Goal: Task Accomplishment & Management: Manage account settings

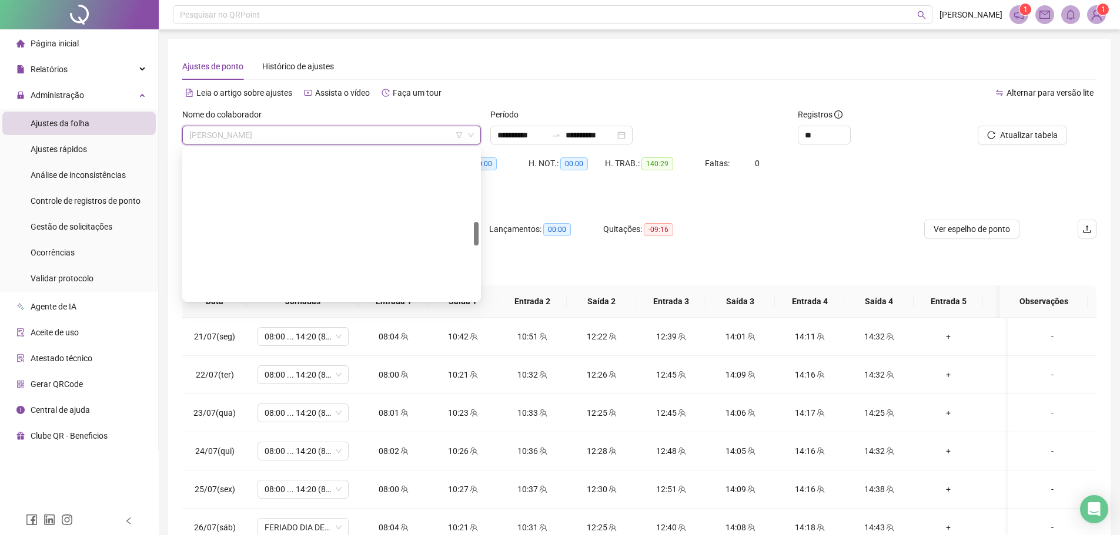
scroll to position [465, 0]
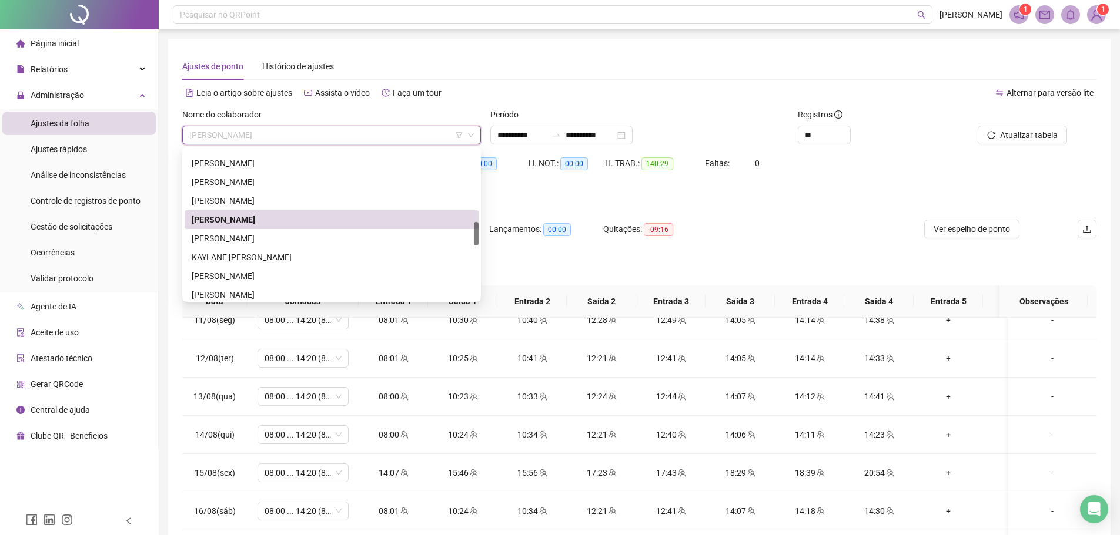
click at [661, 191] on div "HE 1 contabilizada no banco de horas" at bounding box center [639, 196] width 914 height 13
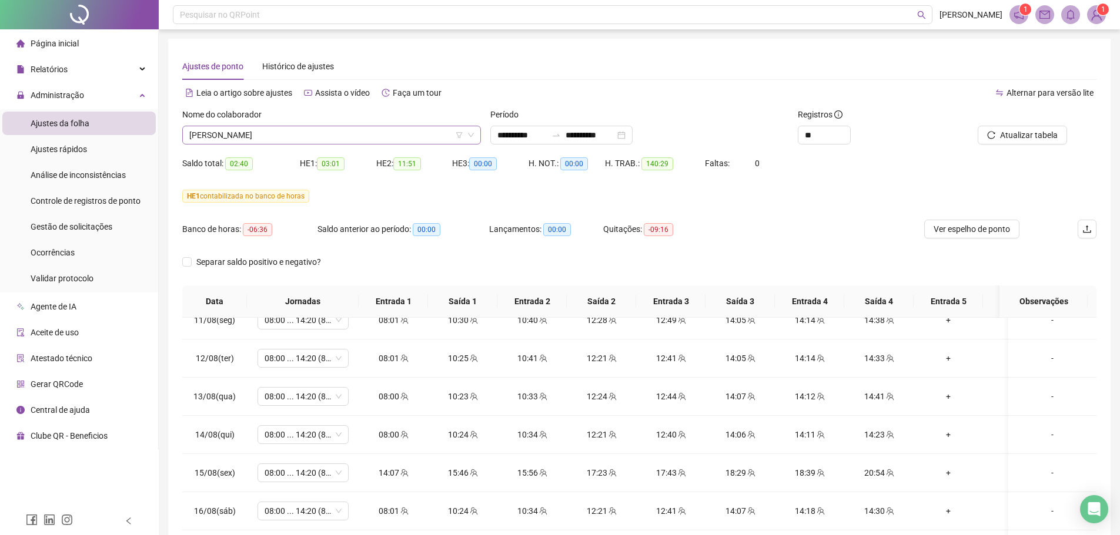
click at [264, 140] on span "[PERSON_NAME]" at bounding box center [331, 135] width 284 height 18
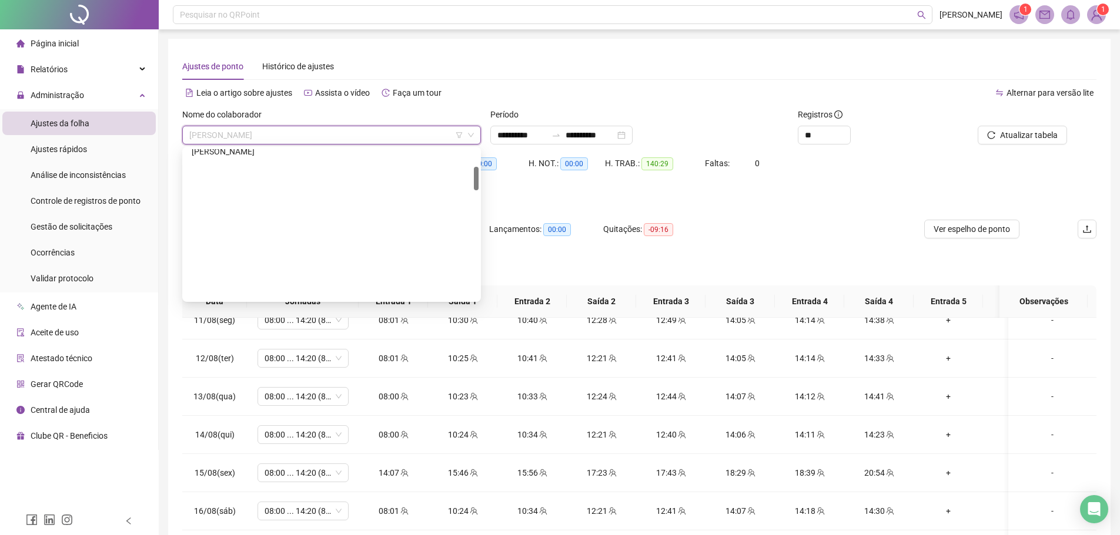
scroll to position [113, 0]
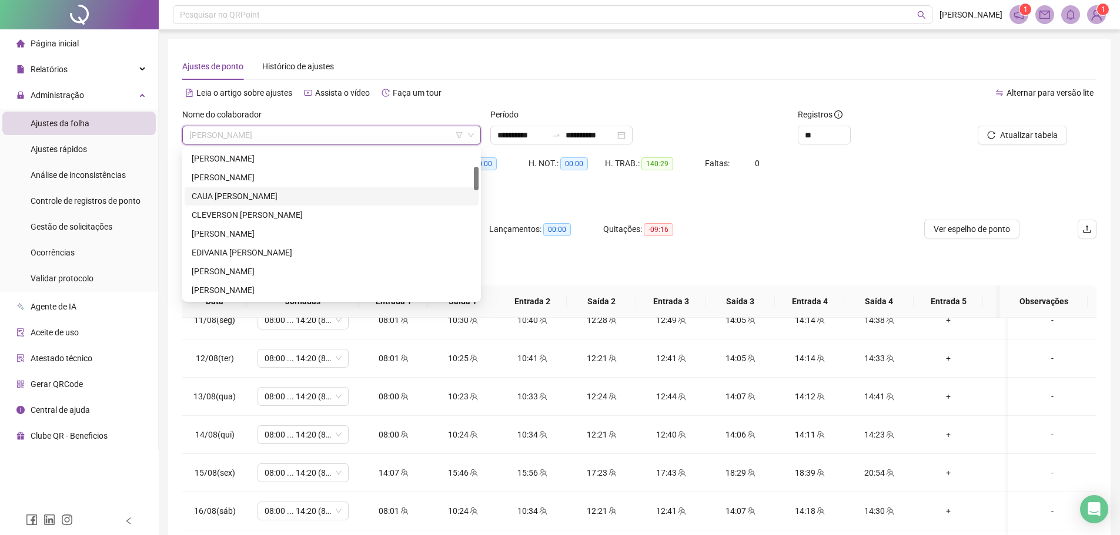
click at [266, 195] on div "CAUA [PERSON_NAME]" at bounding box center [332, 196] width 280 height 13
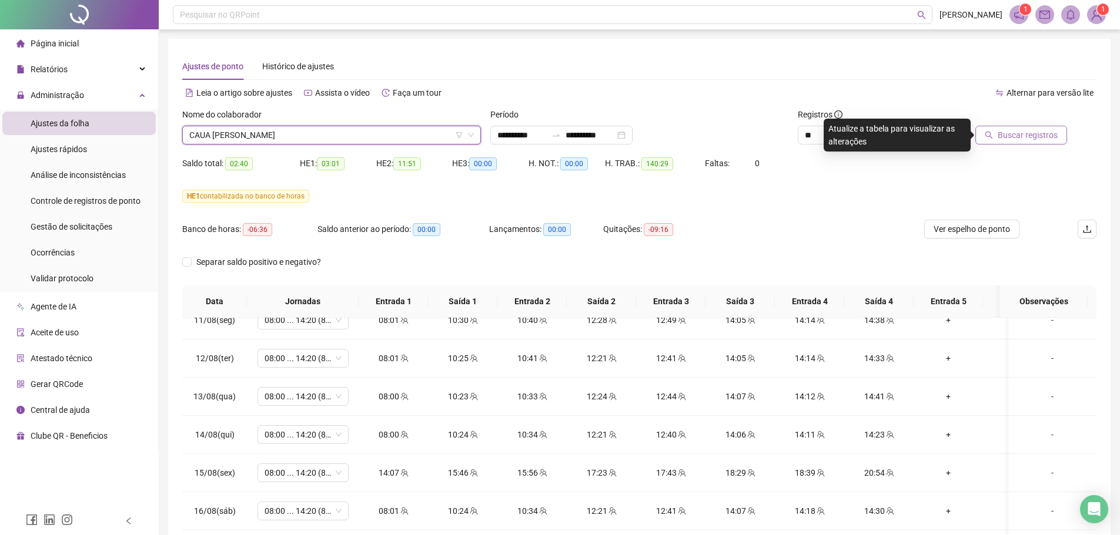
click at [1023, 135] on span "Buscar registros" at bounding box center [1027, 135] width 60 height 13
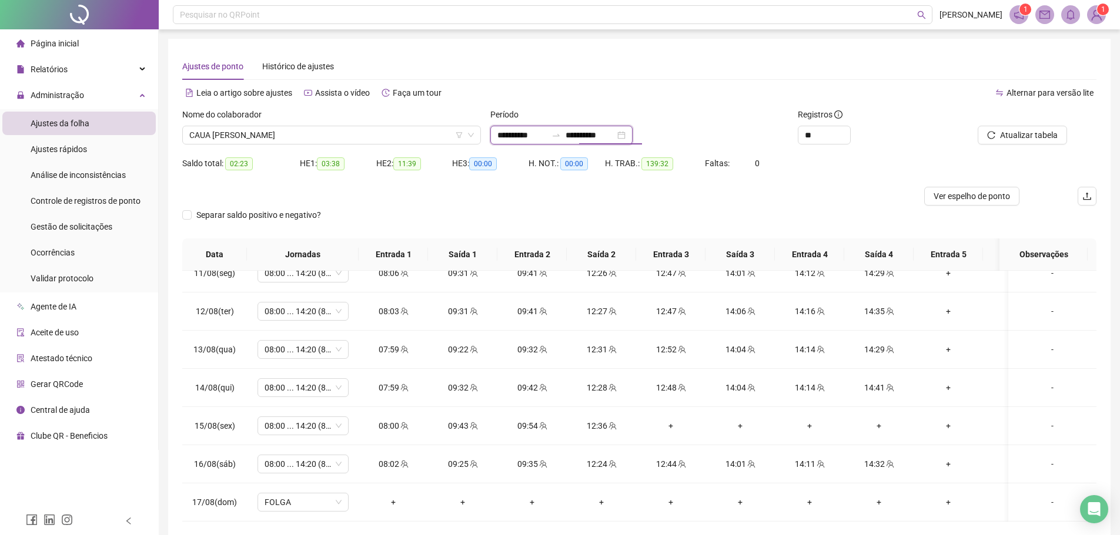
click at [594, 139] on input "**********" at bounding box center [589, 135] width 49 height 13
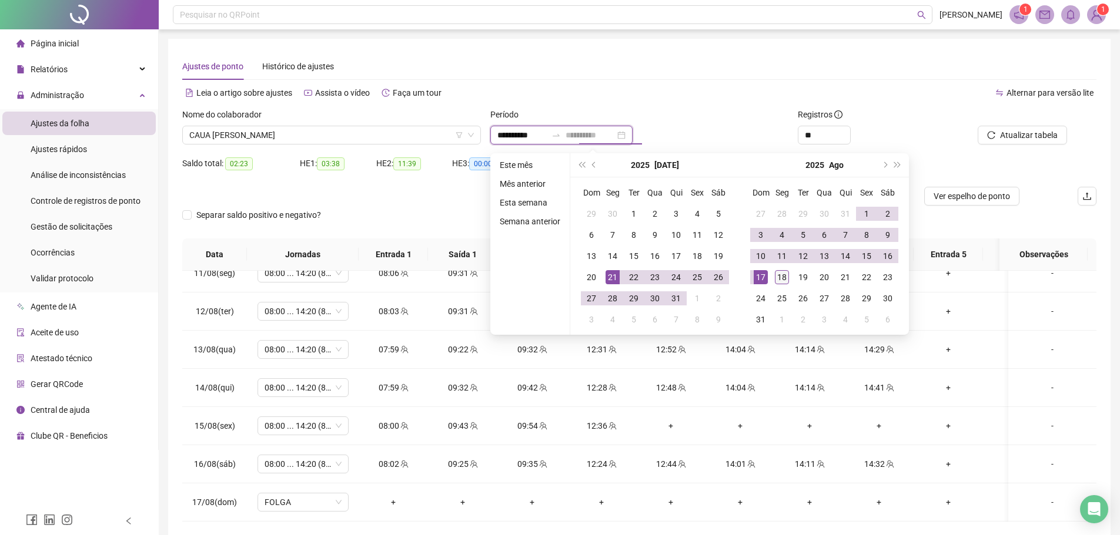
type input "**********"
click at [772, 279] on td "18" at bounding box center [781, 277] width 21 height 21
click at [1017, 127] on button "Atualizar tabela" at bounding box center [1021, 135] width 89 height 19
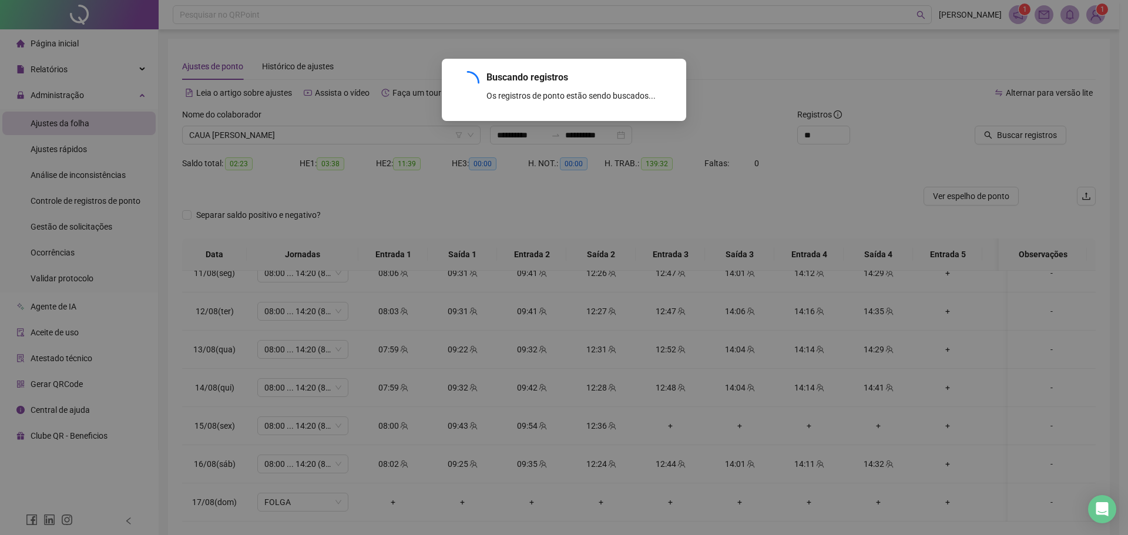
click at [1026, 135] on div "Buscando registros Os registros de ponto estão sendo buscados... OK" at bounding box center [564, 267] width 1128 height 535
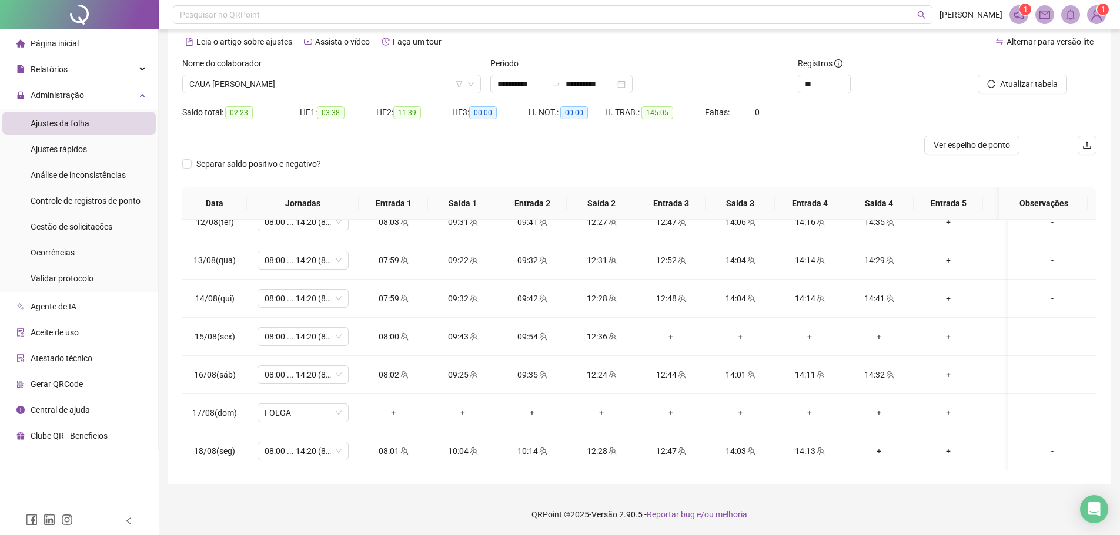
scroll to position [0, 53]
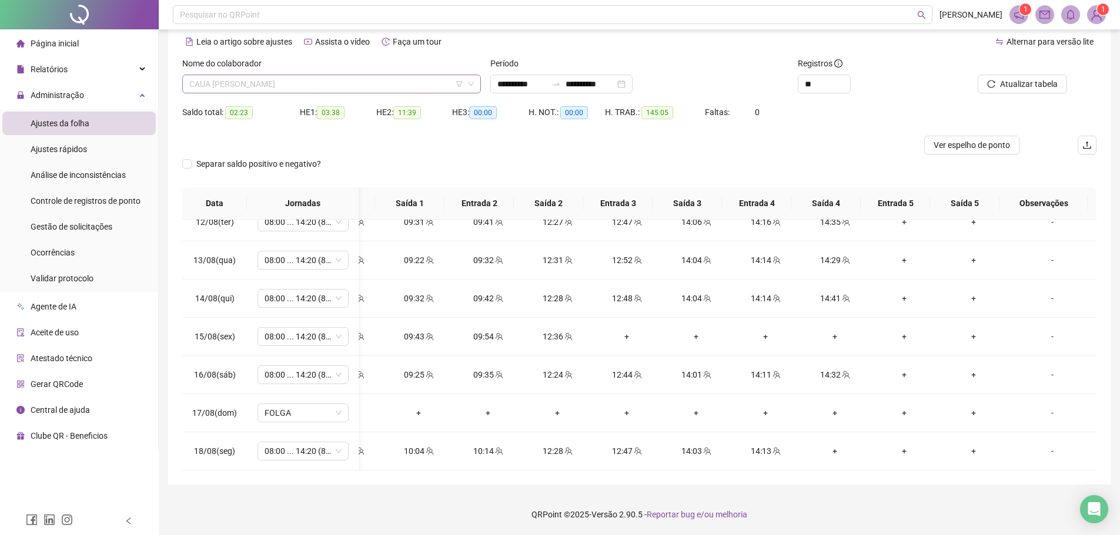
click at [303, 82] on span "CAUA [PERSON_NAME]" at bounding box center [331, 84] width 284 height 18
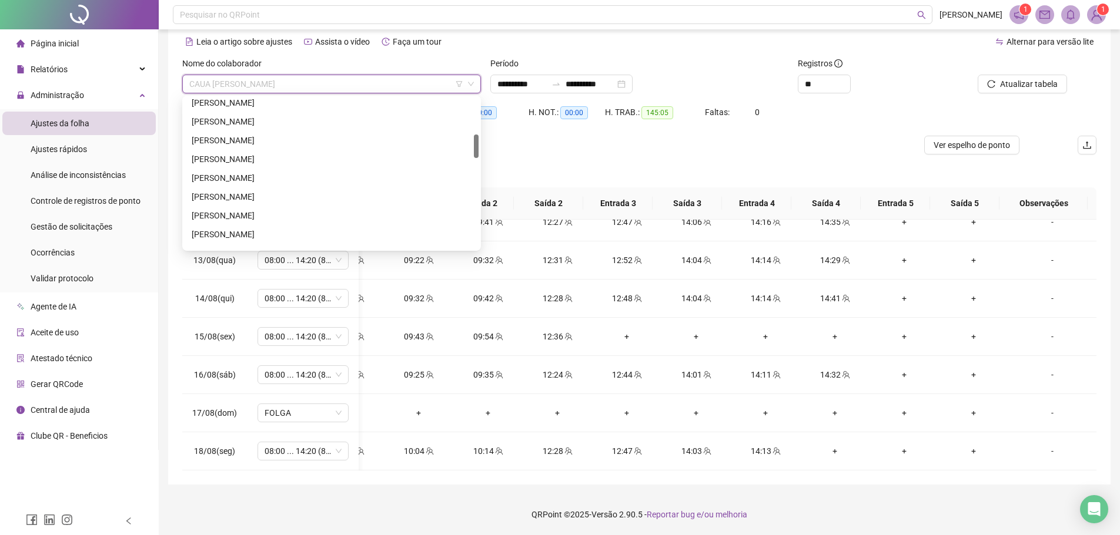
scroll to position [289, 0]
click at [240, 172] on div "[PERSON_NAME]" at bounding box center [332, 175] width 280 height 13
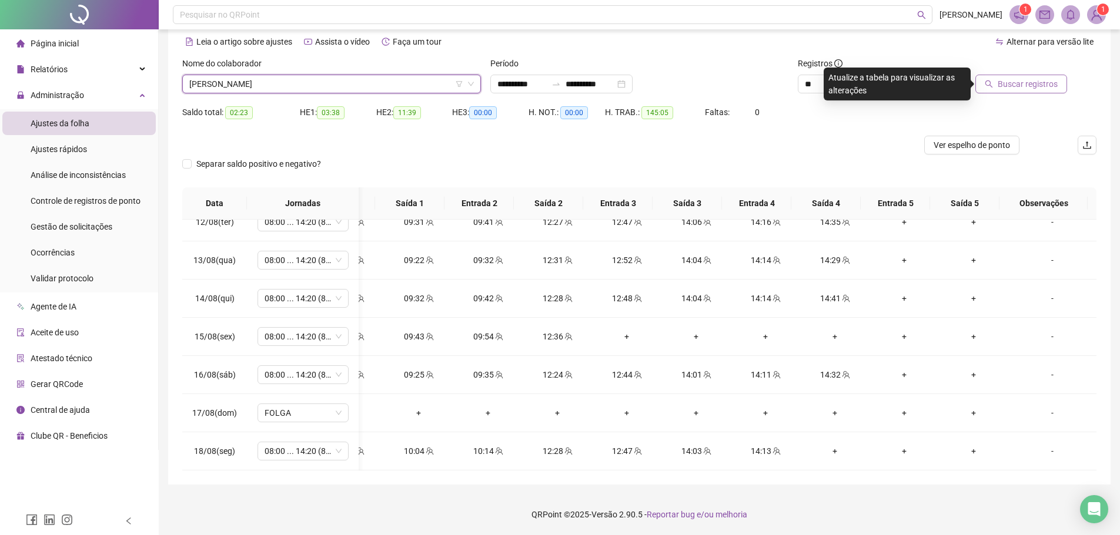
click at [1030, 82] on span "Buscar registros" at bounding box center [1027, 84] width 60 height 13
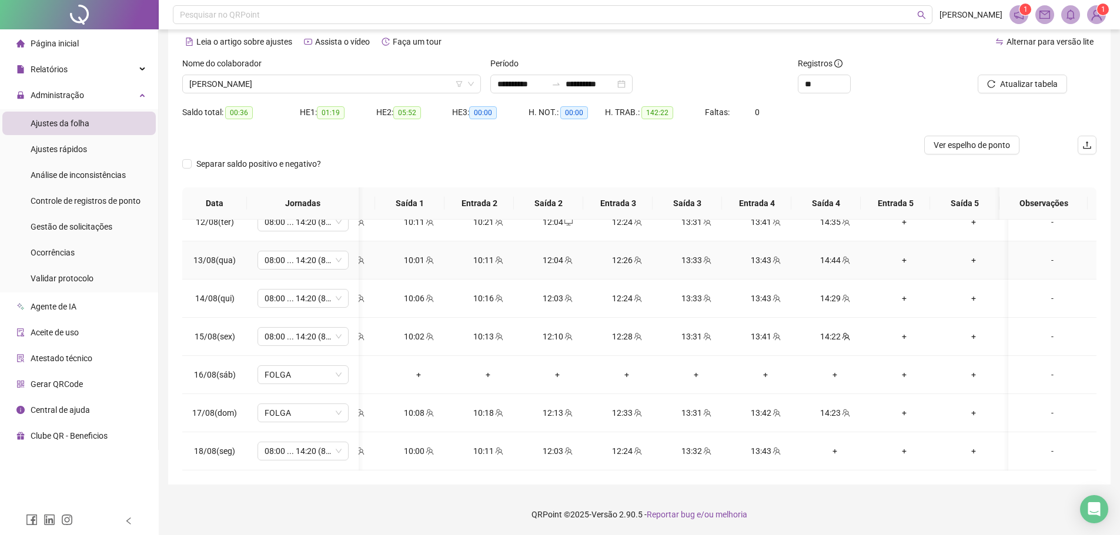
scroll to position [866, 44]
click at [335, 116] on span "01:19" at bounding box center [331, 112] width 28 height 13
drag, startPoint x: 351, startPoint y: 111, endPoint x: 340, endPoint y: 130, distance: 22.7
click at [310, 111] on div "HE 1: 01:19" at bounding box center [338, 113] width 76 height 14
click at [417, 140] on div at bounding box center [524, 145] width 685 height 19
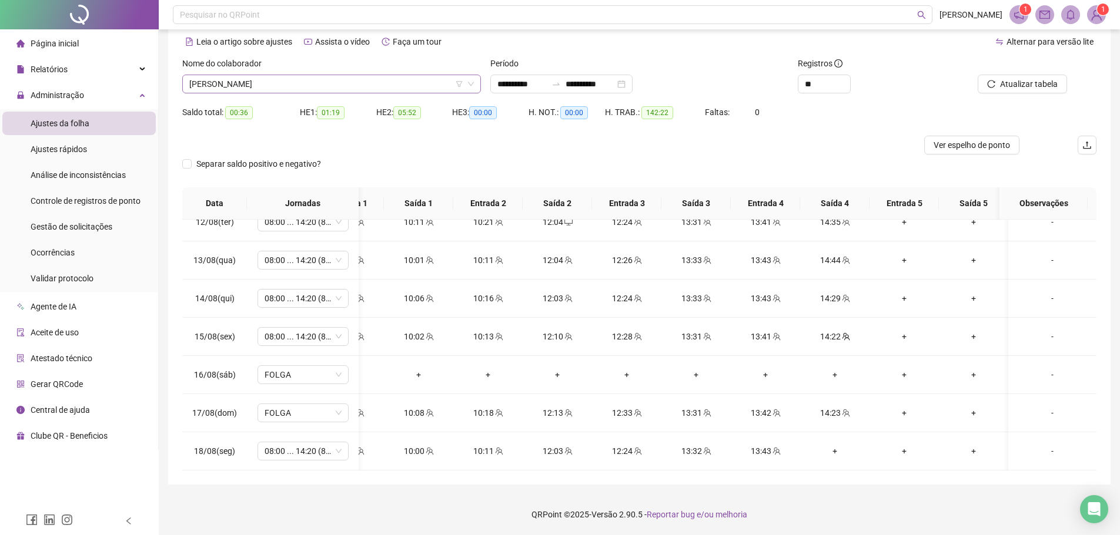
click at [270, 86] on span "[PERSON_NAME]" at bounding box center [331, 84] width 284 height 18
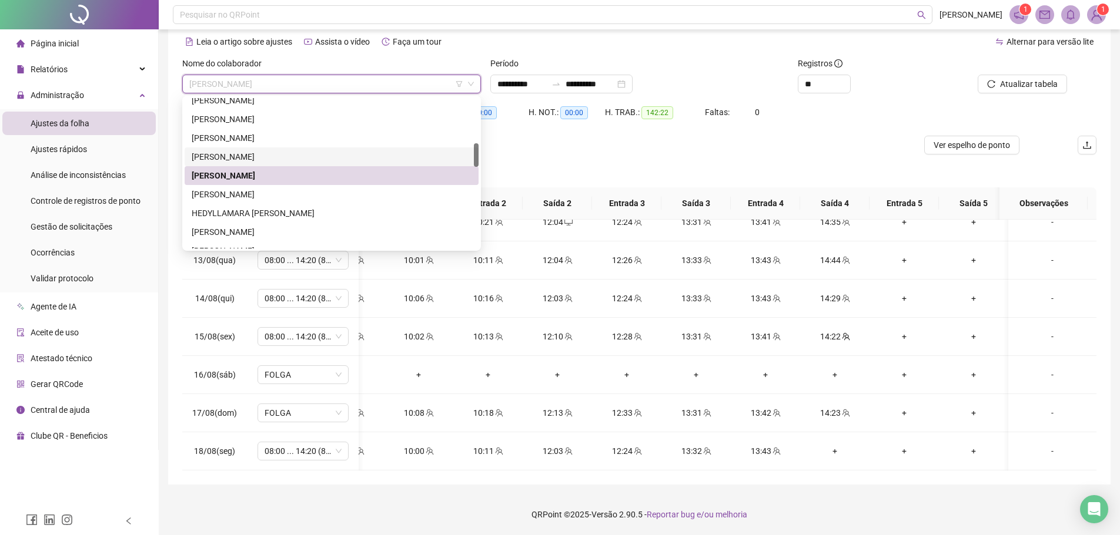
click at [525, 140] on div at bounding box center [524, 145] width 685 height 19
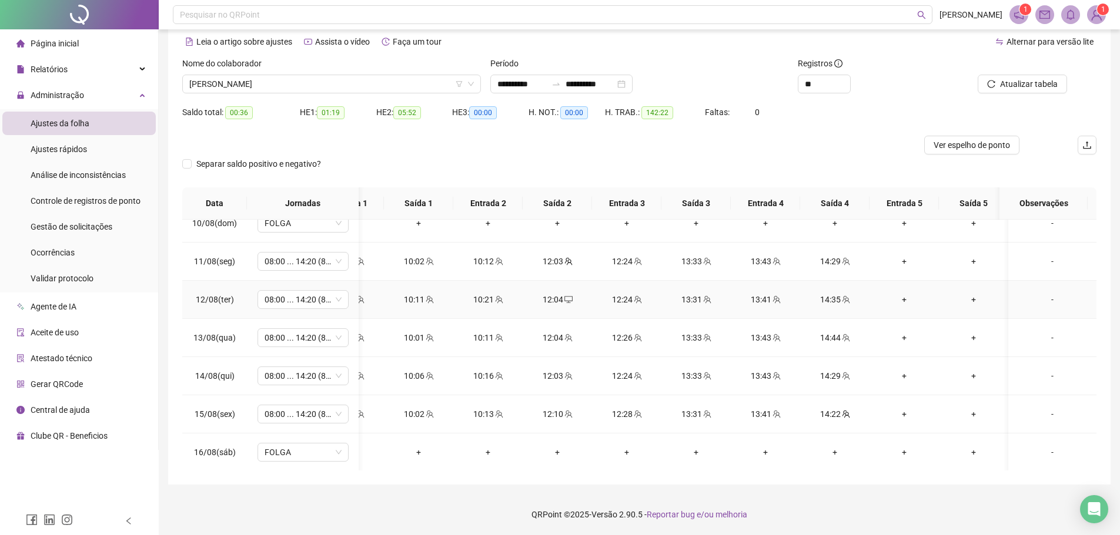
scroll to position [631, 44]
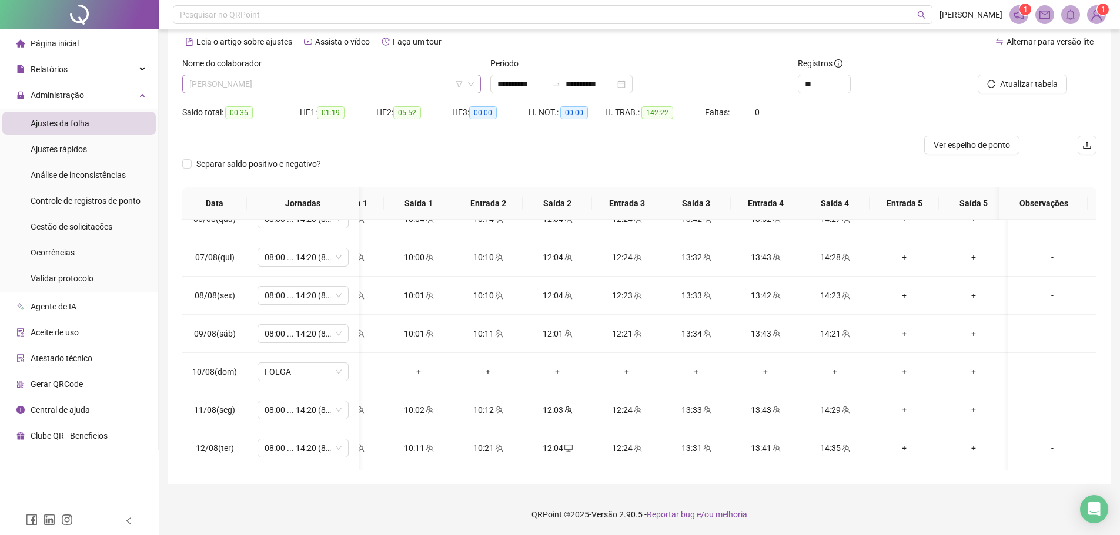
click at [255, 89] on span "[PERSON_NAME]" at bounding box center [331, 84] width 284 height 18
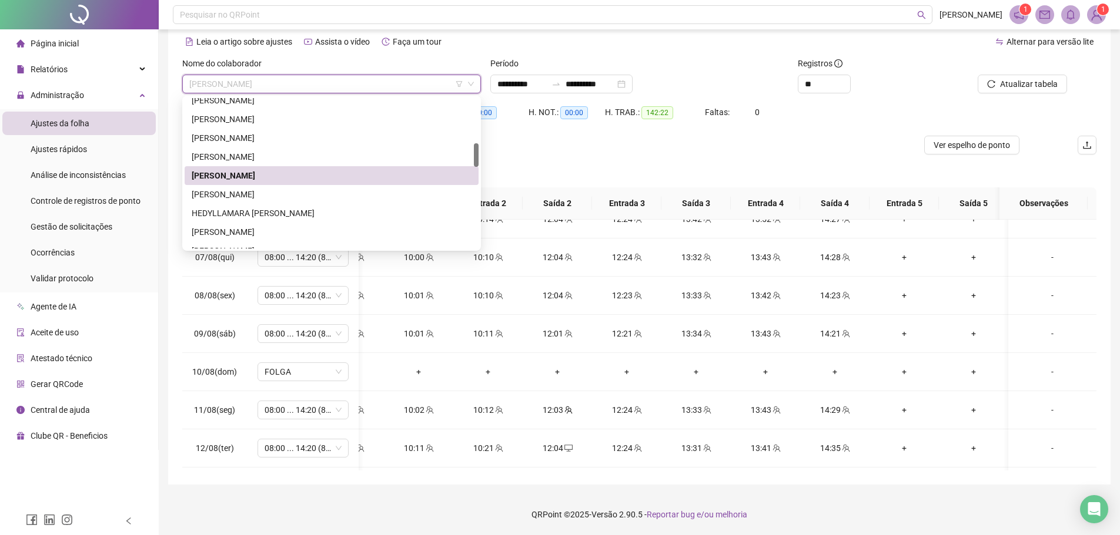
scroll to position [230, 0]
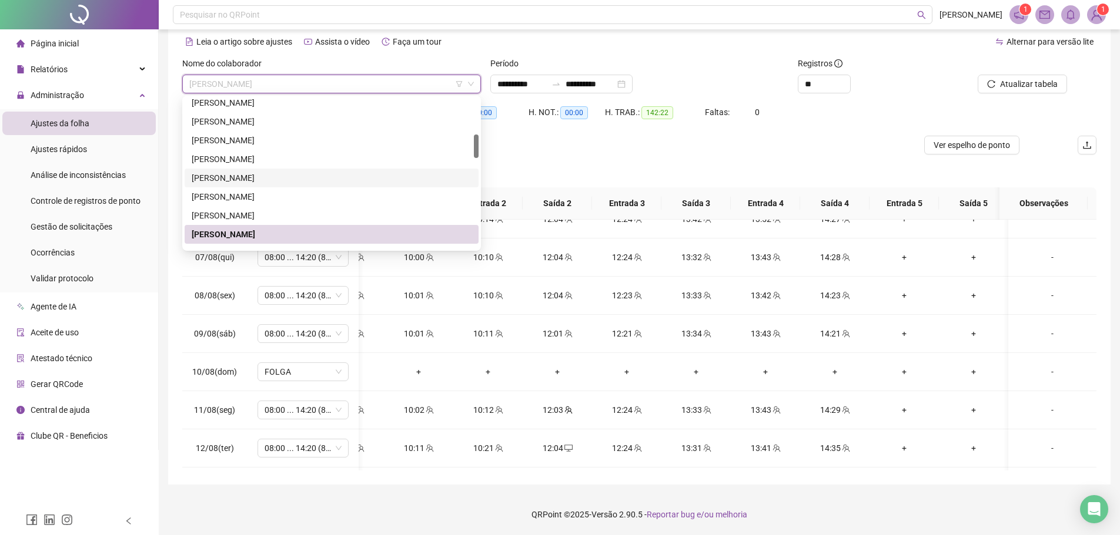
click at [237, 175] on div "[PERSON_NAME]" at bounding box center [332, 178] width 280 height 13
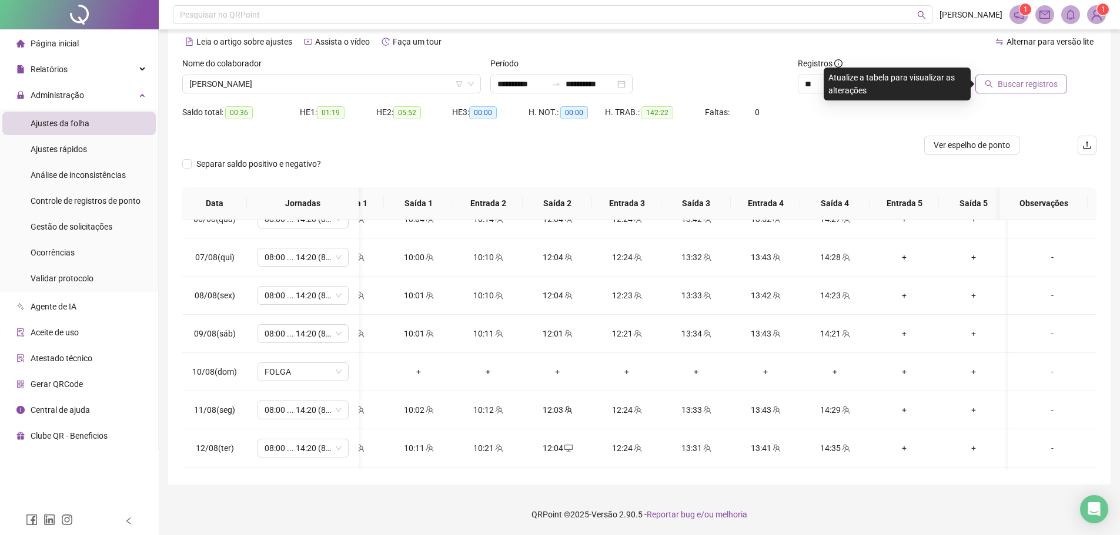
click at [1012, 82] on span "Buscar registros" at bounding box center [1027, 84] width 60 height 13
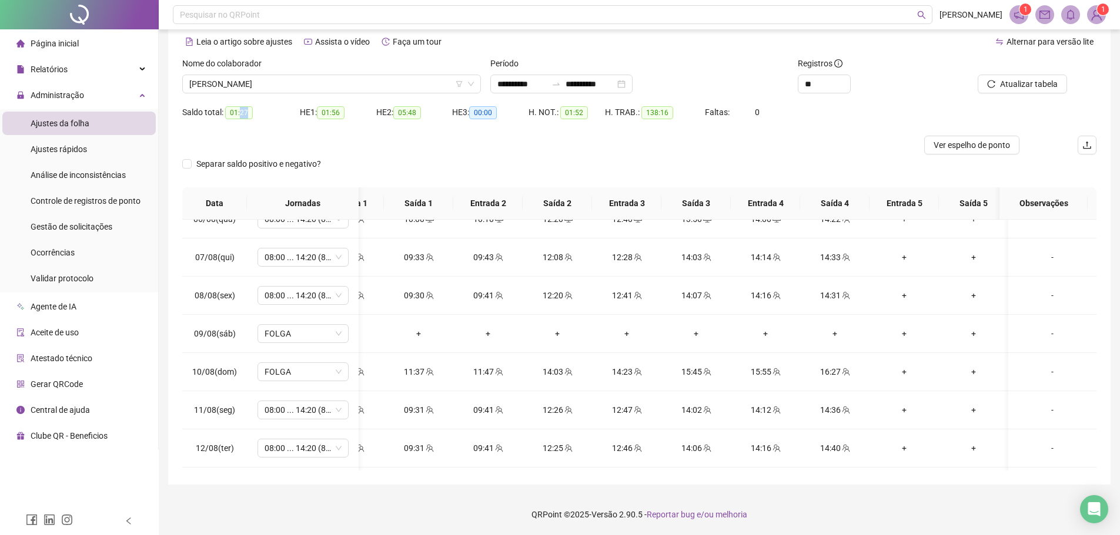
drag, startPoint x: 240, startPoint y: 112, endPoint x: 249, endPoint y: 111, distance: 8.2
click at [247, 112] on span "01:27" at bounding box center [239, 112] width 28 height 13
click at [338, 159] on div "Separar saldo positivo e negativo?" at bounding box center [267, 164] width 170 height 13
drag, startPoint x: 333, startPoint y: 113, endPoint x: 346, endPoint y: 120, distance: 15.0
click at [344, 112] on span "01:56" at bounding box center [331, 112] width 28 height 13
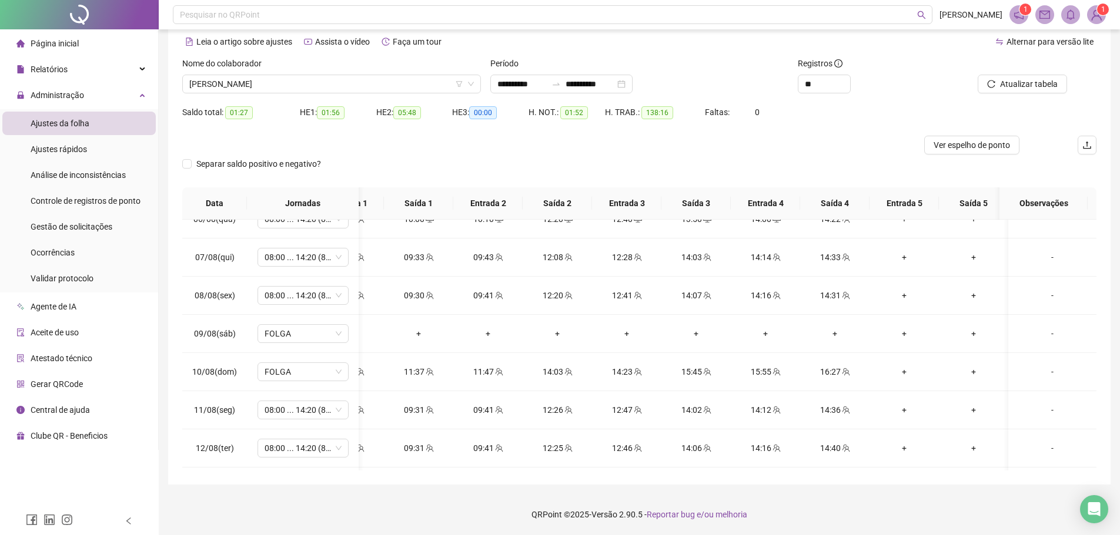
click at [358, 158] on div "Separar saldo positivo e negativo?" at bounding box center [639, 171] width 914 height 33
drag, startPoint x: 323, startPoint y: 164, endPoint x: 384, endPoint y: 161, distance: 61.2
click at [313, 164] on div "Separar saldo positivo e negativo?" at bounding box center [267, 164] width 170 height 13
click at [399, 158] on div "Separar saldo positivo e negativo?" at bounding box center [639, 171] width 914 height 33
drag, startPoint x: 236, startPoint y: 113, endPoint x: 263, endPoint y: 114, distance: 27.6
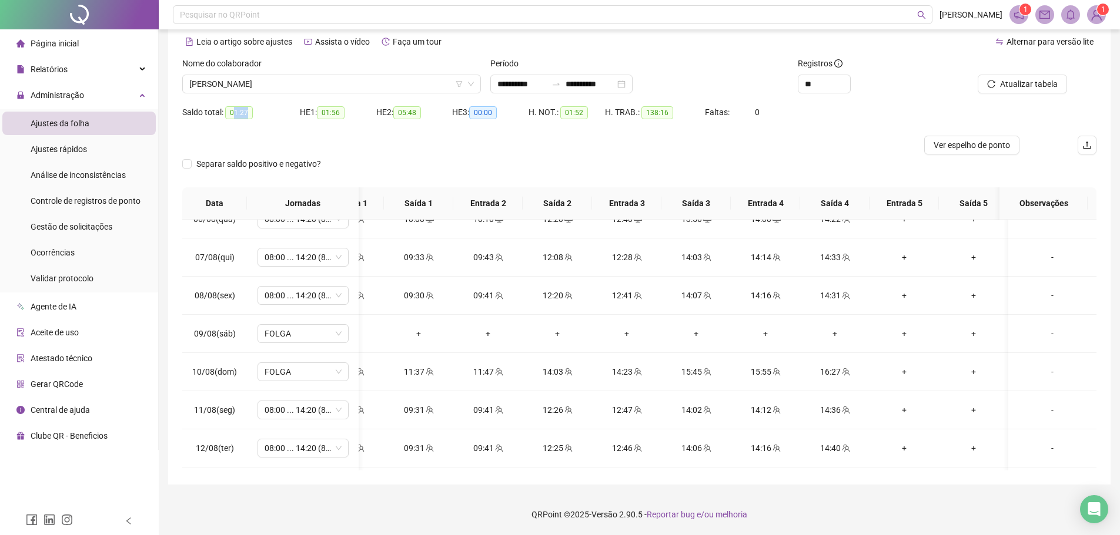
click at [260, 113] on div "Saldo total: 01:27" at bounding box center [241, 113] width 118 height 14
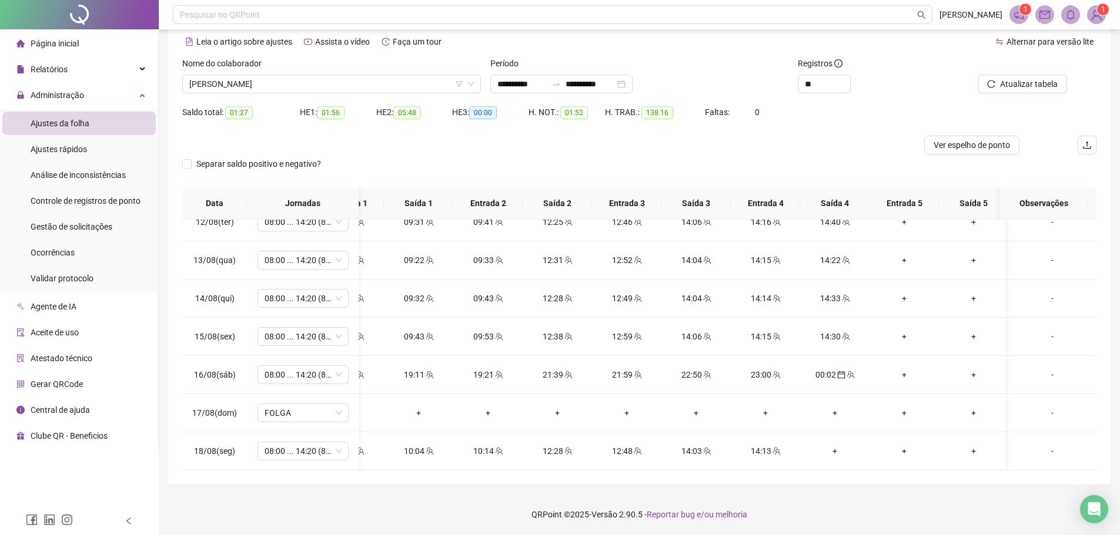
click at [310, 112] on div "HE 1: 01:56" at bounding box center [338, 113] width 76 height 14
drag, startPoint x: 239, startPoint y: 109, endPoint x: 250, endPoint y: 111, distance: 12.0
click at [250, 111] on span "01:27" at bounding box center [239, 112] width 28 height 13
click at [309, 133] on div "HE 1: 01:56" at bounding box center [338, 119] width 76 height 33
drag, startPoint x: 239, startPoint y: 108, endPoint x: 243, endPoint y: 114, distance: 7.2
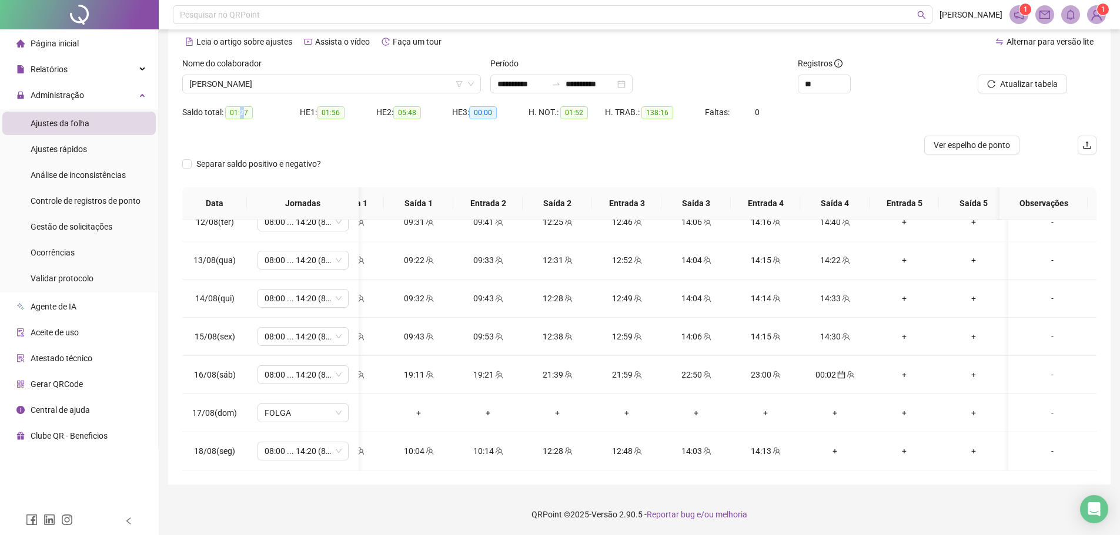
click at [243, 114] on span "01:27" at bounding box center [239, 112] width 28 height 13
click at [236, 108] on span "01:27" at bounding box center [239, 112] width 28 height 13
click at [310, 136] on div at bounding box center [524, 145] width 685 height 19
click at [288, 86] on span "[PERSON_NAME]" at bounding box center [331, 84] width 284 height 18
click at [591, 145] on div at bounding box center [524, 145] width 685 height 19
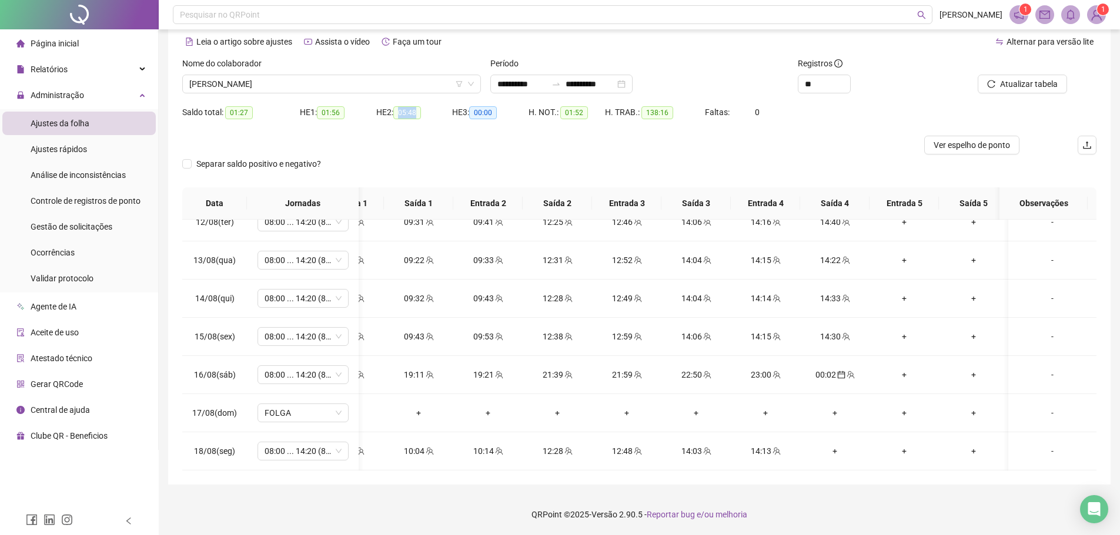
drag, startPoint x: 397, startPoint y: 112, endPoint x: 427, endPoint y: 112, distance: 30.0
click at [427, 112] on div "HE 2: 05:48" at bounding box center [414, 113] width 76 height 14
click at [448, 156] on div "Separar saldo positivo e negativo?" at bounding box center [639, 171] width 914 height 33
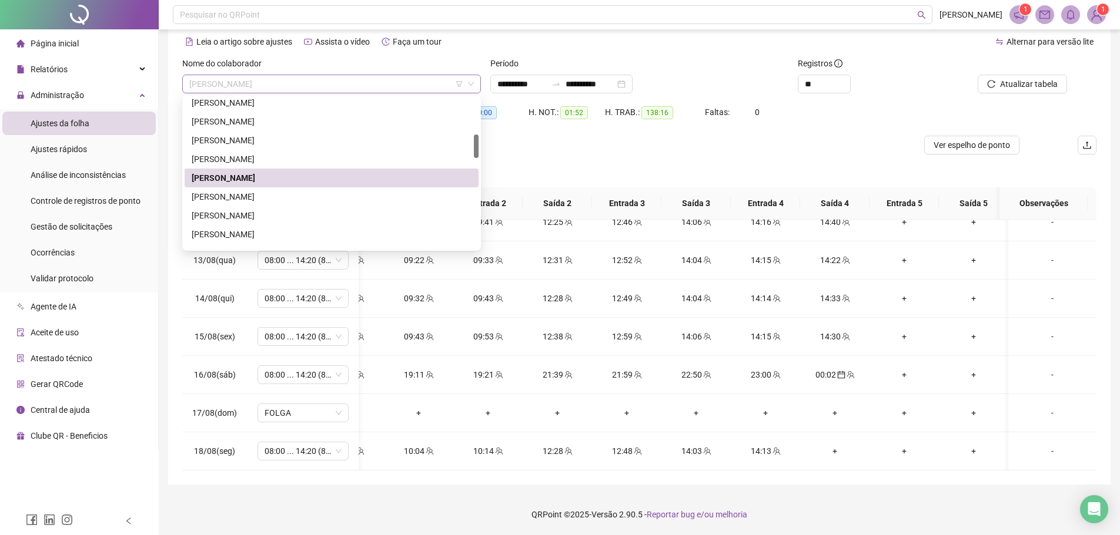
click at [279, 85] on span "[PERSON_NAME]" at bounding box center [331, 84] width 284 height 18
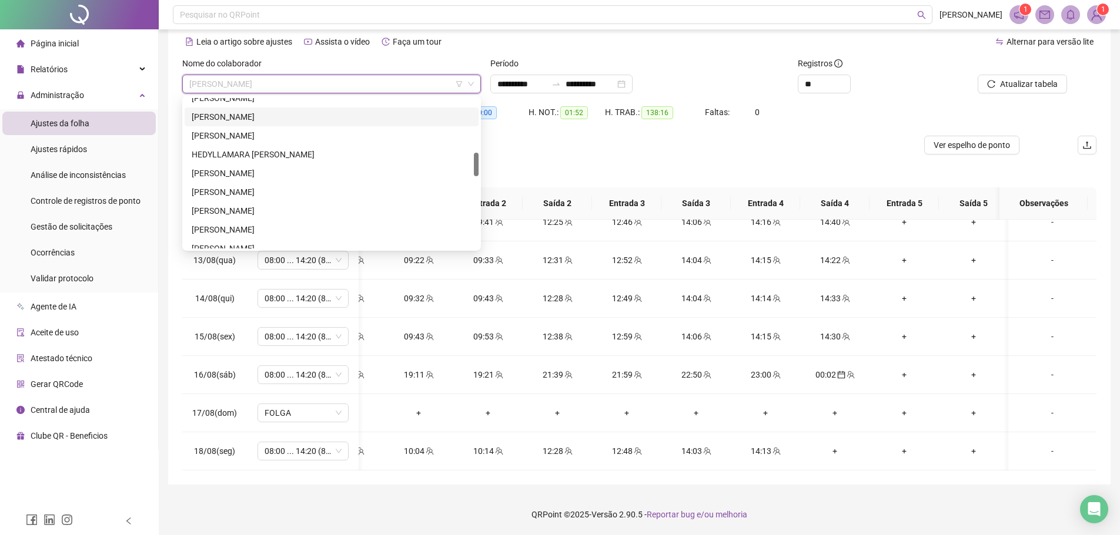
click at [261, 112] on div "[PERSON_NAME]" at bounding box center [332, 116] width 280 height 13
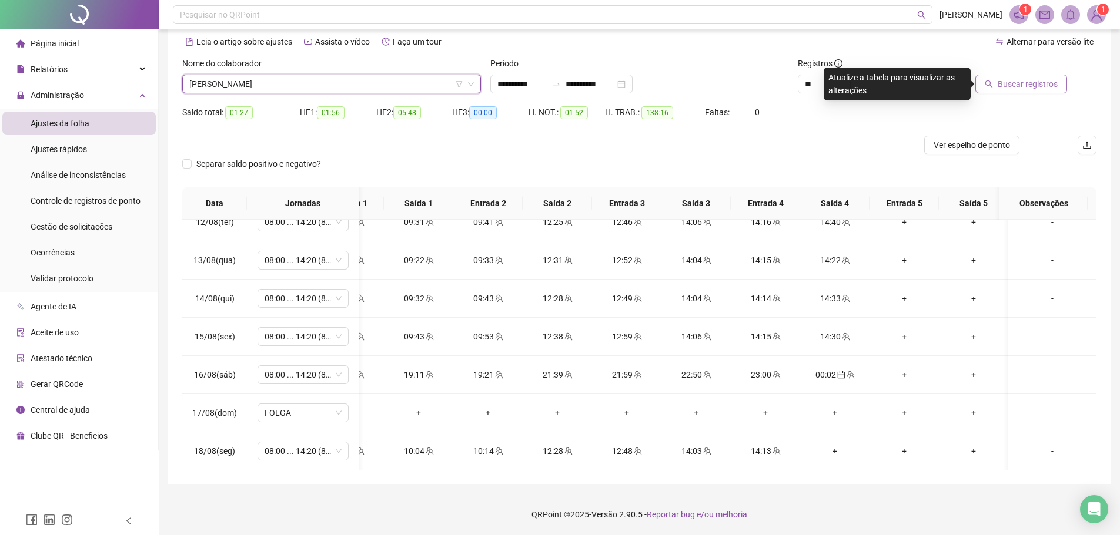
click at [1021, 82] on span "Buscar registros" at bounding box center [1027, 84] width 60 height 13
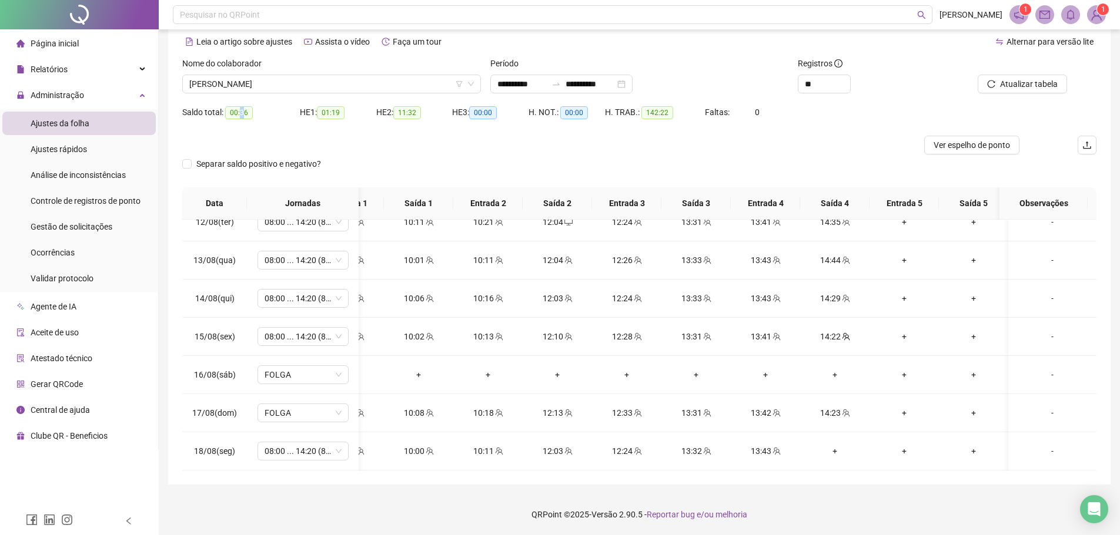
click at [245, 110] on span "00:36" at bounding box center [239, 112] width 28 height 13
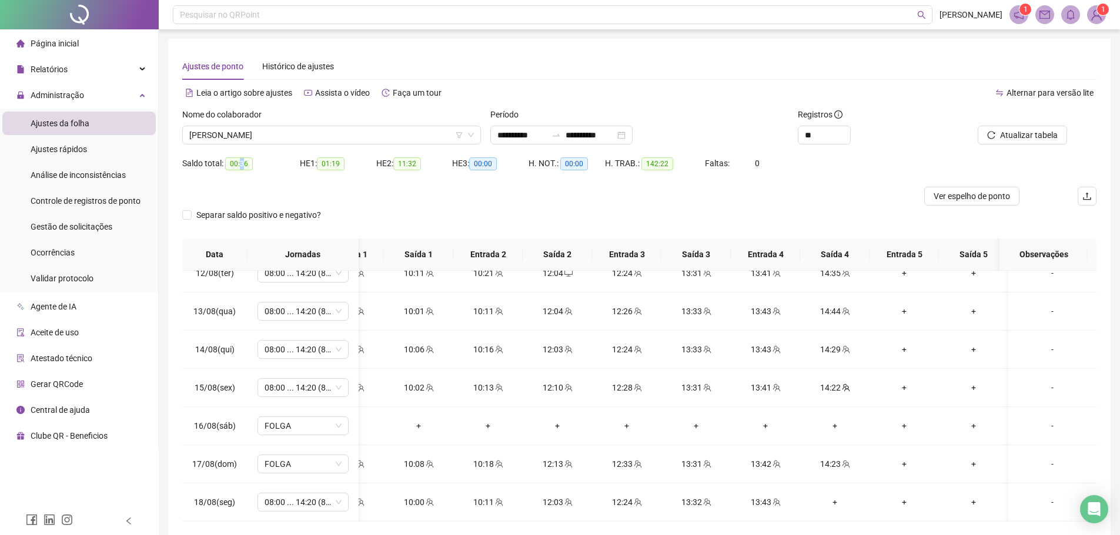
scroll to position [51, 0]
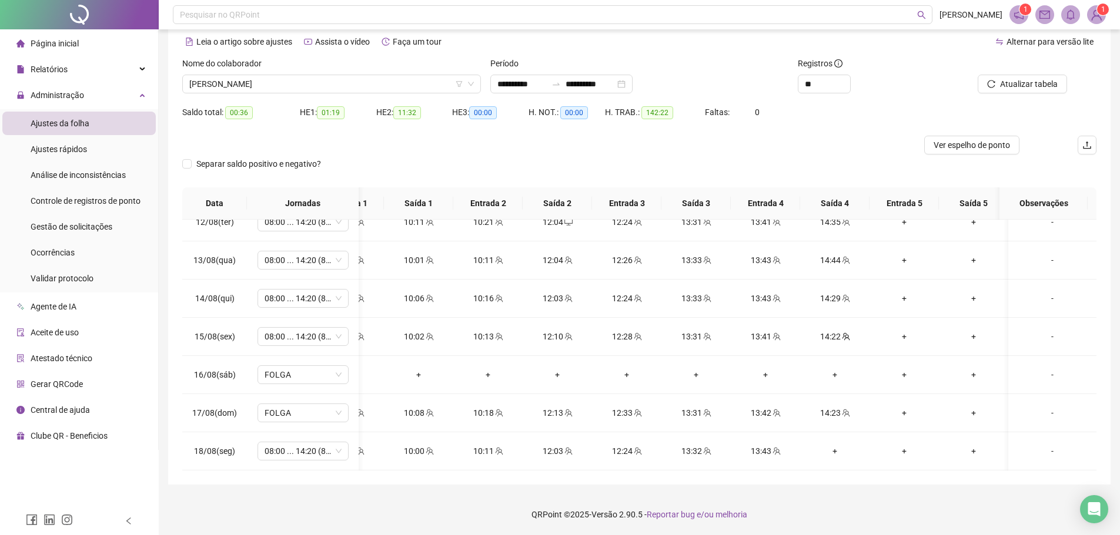
click at [617, 183] on div "Separar saldo positivo e negativo?" at bounding box center [639, 171] width 914 height 33
drag, startPoint x: 637, startPoint y: 111, endPoint x: 677, endPoint y: 148, distance: 54.5
click at [689, 116] on div "H. TRAB.: 142:22" at bounding box center [655, 113] width 100 height 14
click at [675, 150] on div at bounding box center [524, 145] width 685 height 19
click at [507, 82] on input "**********" at bounding box center [521, 84] width 49 height 13
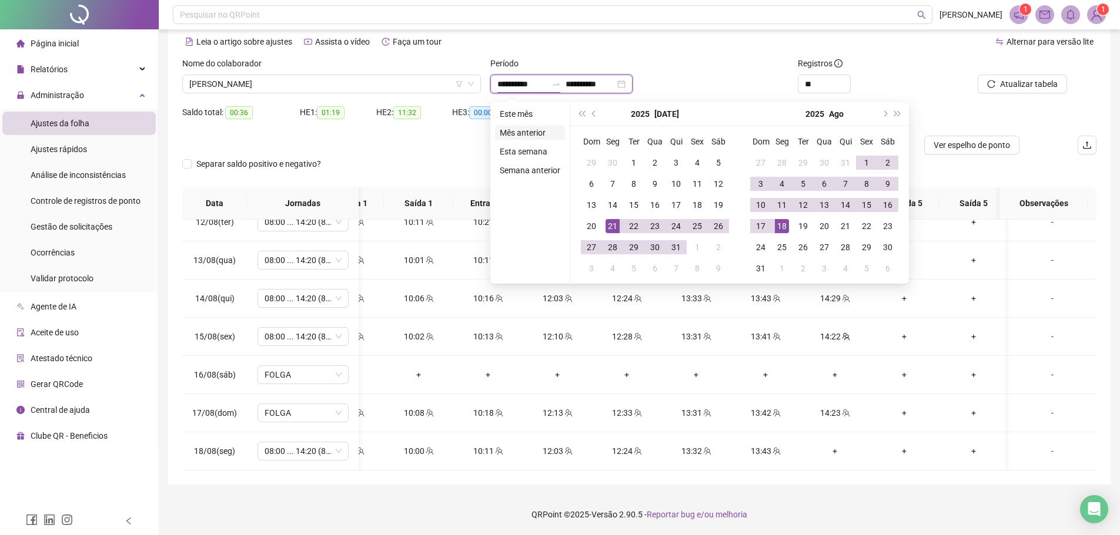
type input "**********"
click at [393, 120] on div "HE 2: 11:32" at bounding box center [414, 112] width 76 height 19
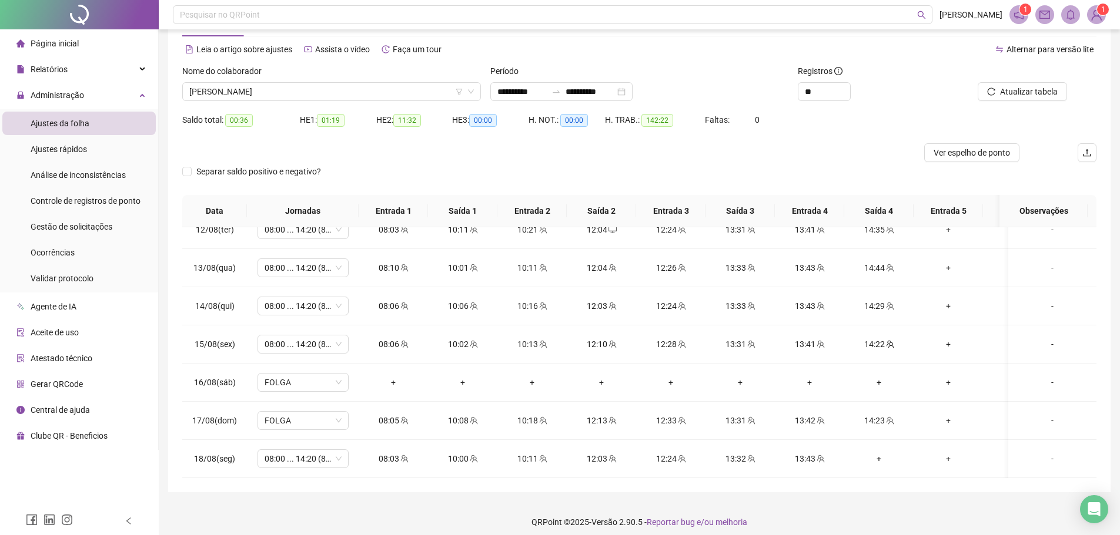
scroll to position [0, 0]
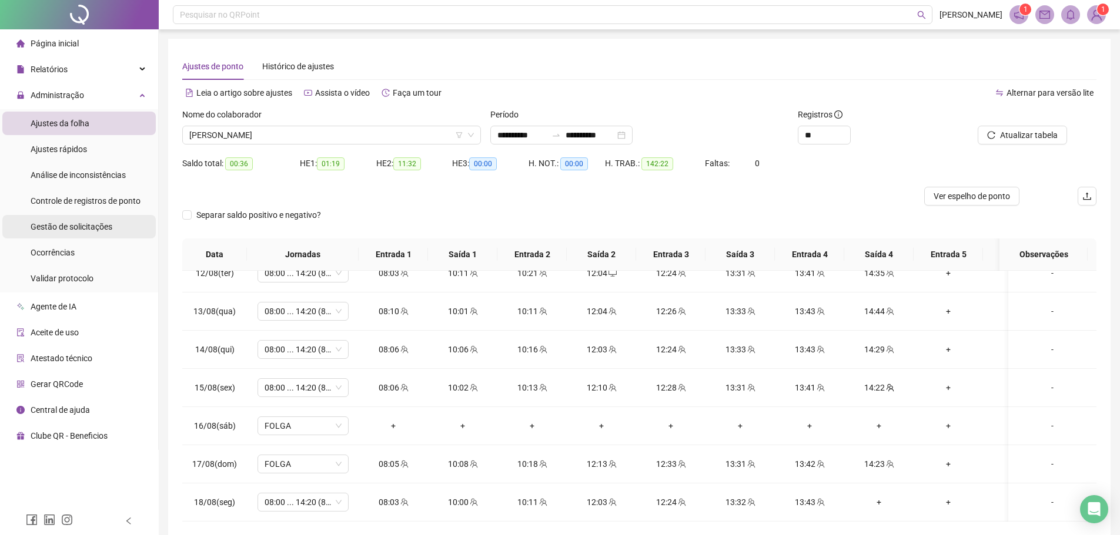
click at [111, 234] on li "Gestão de solicitações" at bounding box center [78, 227] width 153 height 24
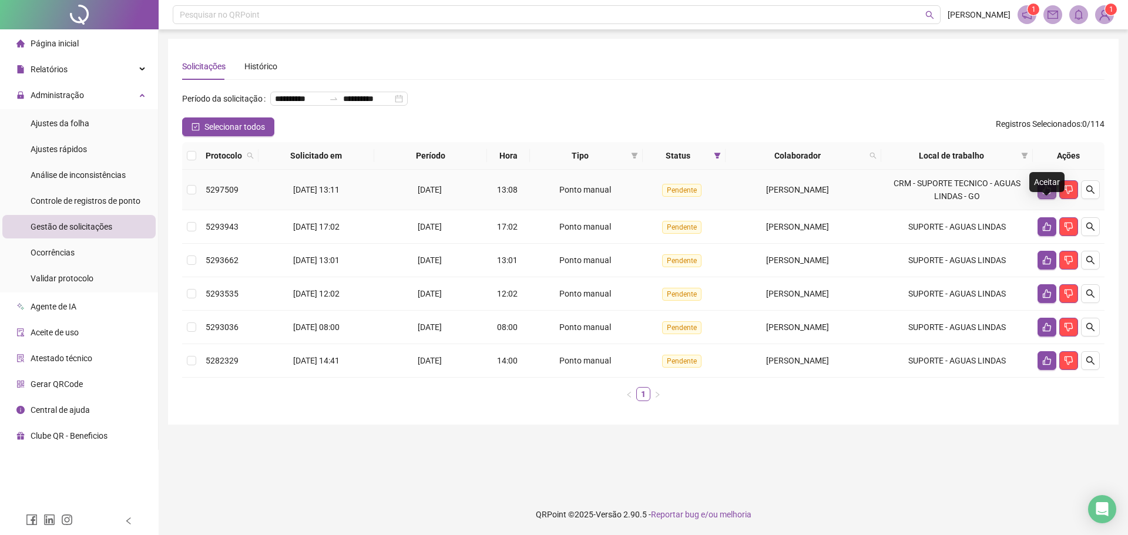
click at [1045, 199] on button "button" at bounding box center [1047, 189] width 19 height 19
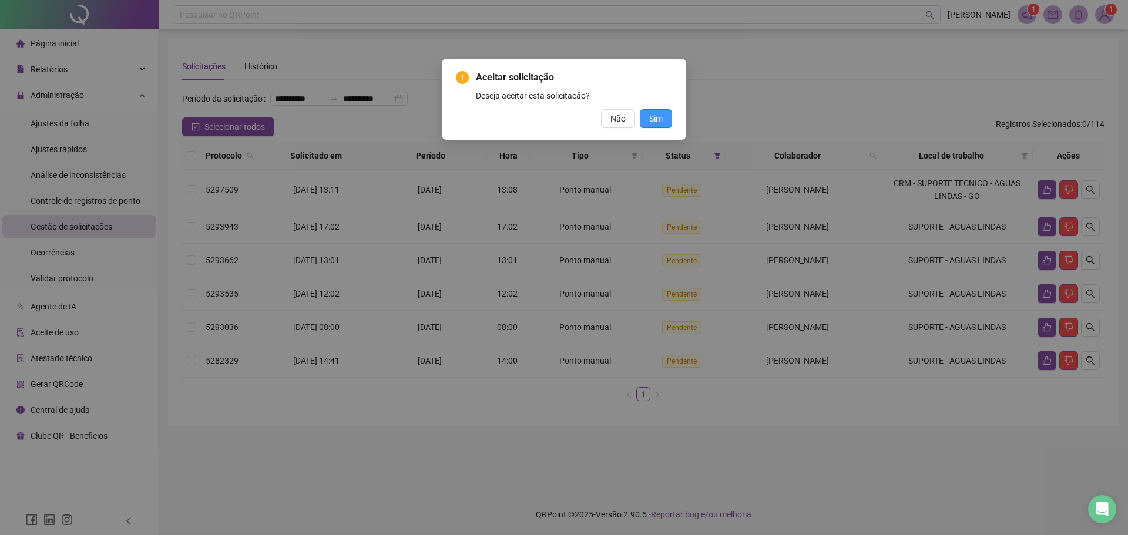
click at [646, 118] on button "Sim" at bounding box center [656, 118] width 32 height 19
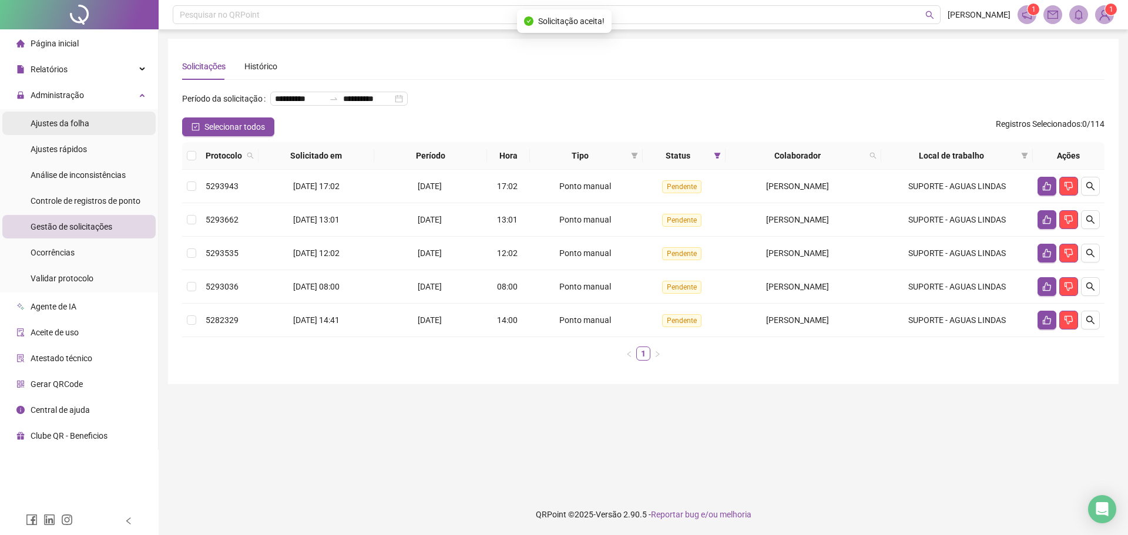
click at [66, 123] on span "Ajustes da folha" at bounding box center [60, 123] width 59 height 9
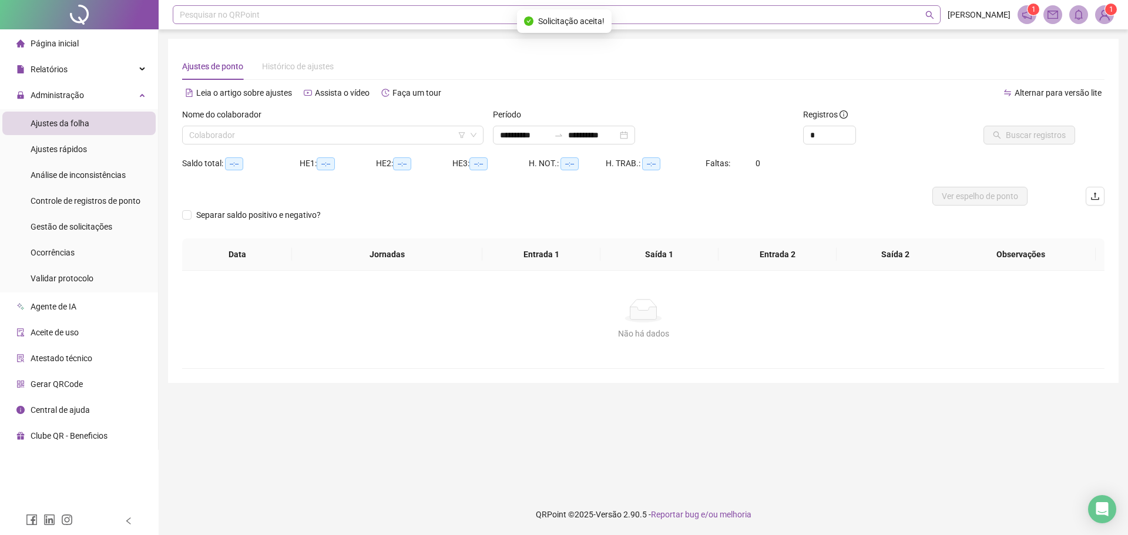
type input "**********"
click at [105, 227] on span "Gestão de solicitações" at bounding box center [72, 226] width 82 height 9
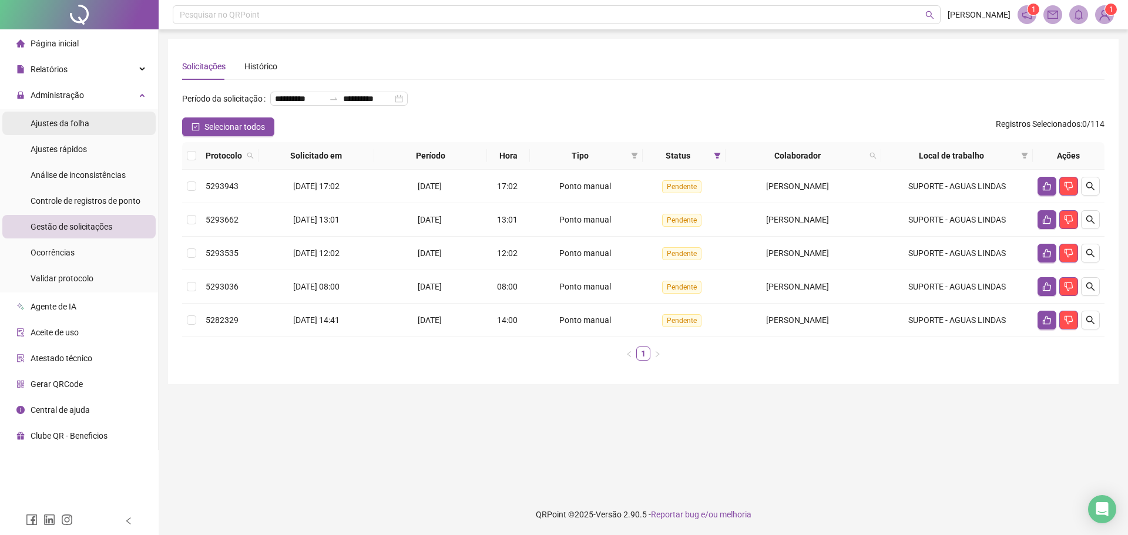
click at [65, 122] on span "Ajustes da folha" at bounding box center [60, 123] width 59 height 9
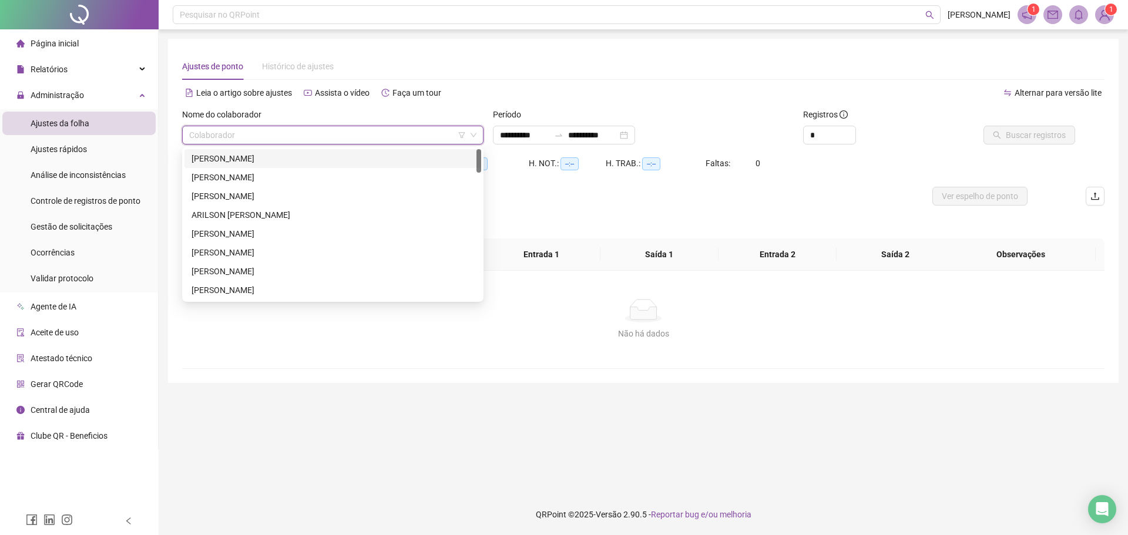
click at [342, 143] on input "search" at bounding box center [327, 135] width 277 height 18
click at [300, 196] on div "[PERSON_NAME]" at bounding box center [333, 196] width 283 height 13
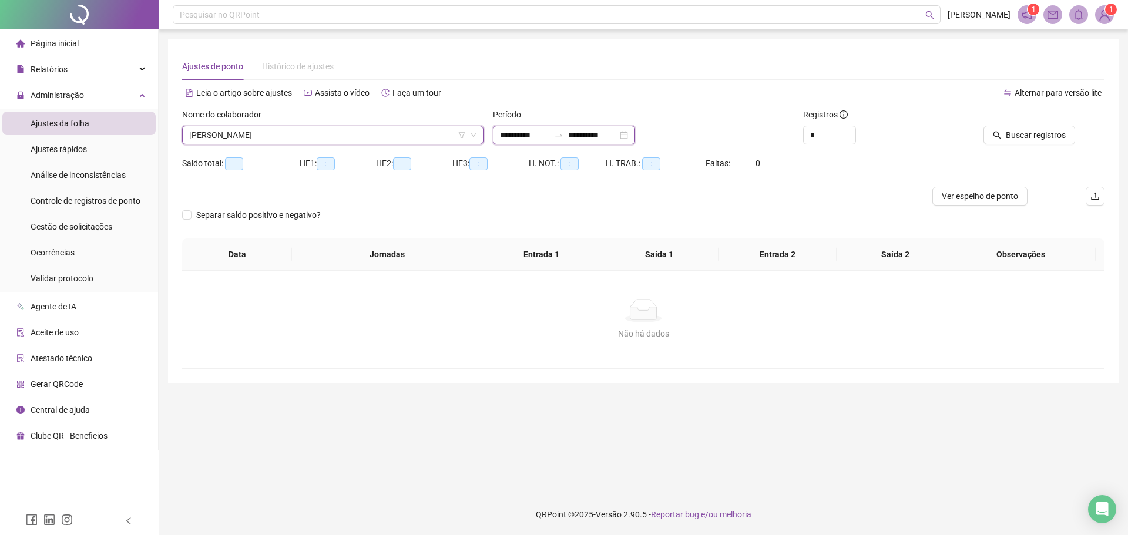
click at [501, 130] on input "**********" at bounding box center [524, 135] width 49 height 13
type input "**********"
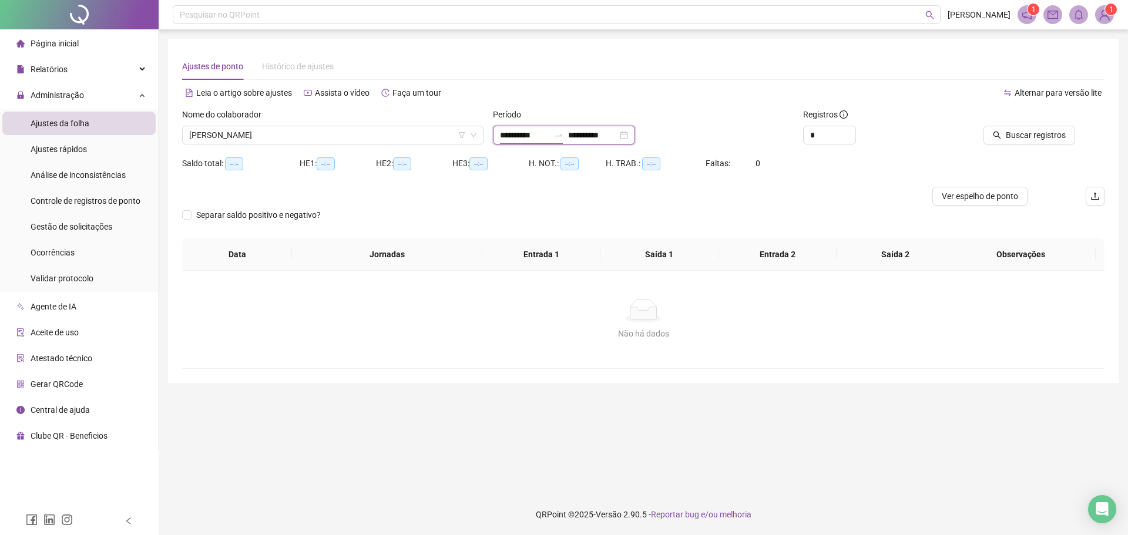
type input "**********"
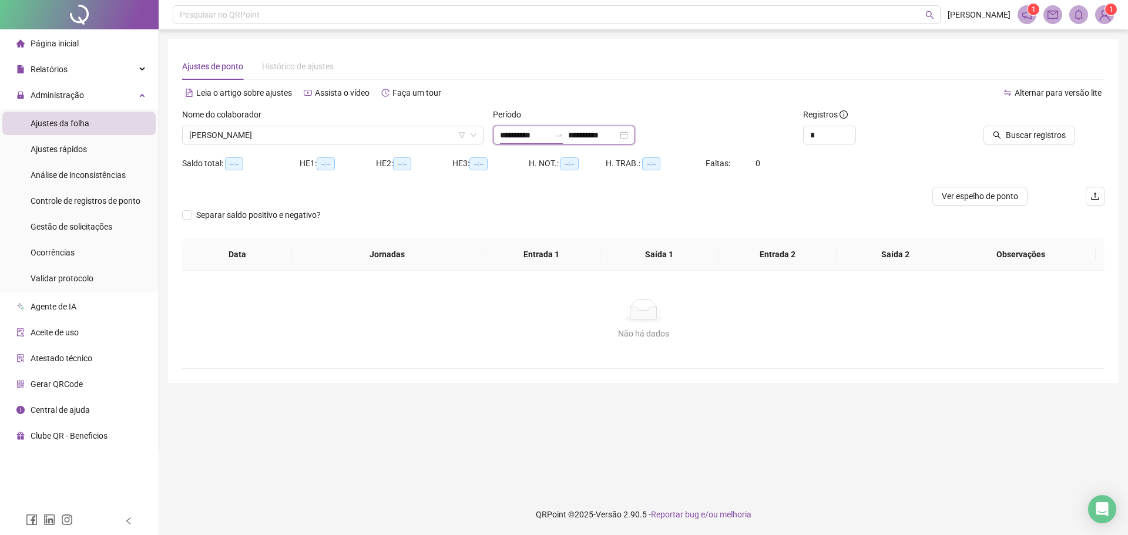
type input "**********"
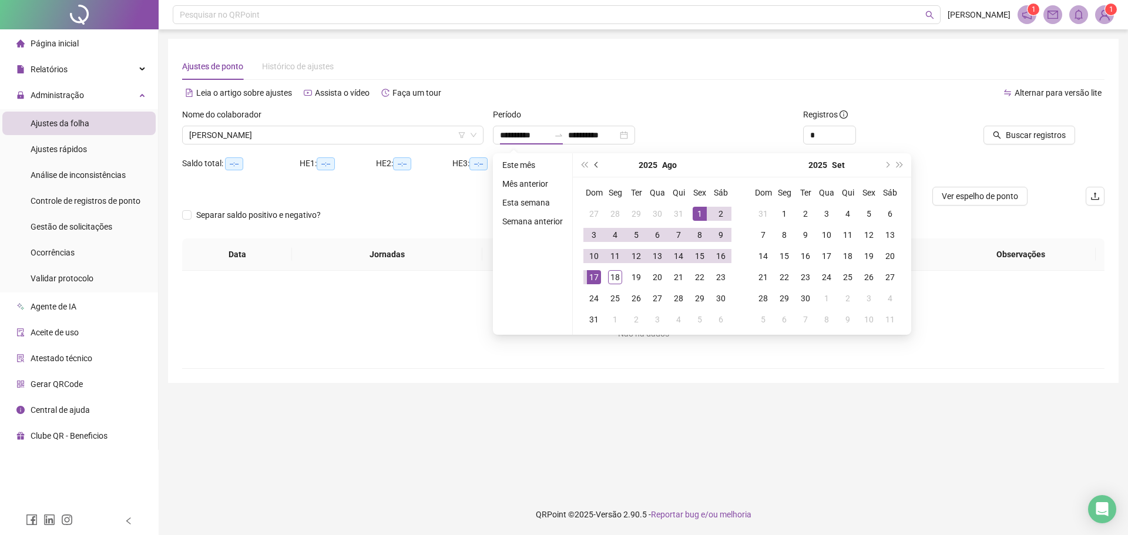
click at [595, 166] on span "prev-year" at bounding box center [598, 165] width 6 height 6
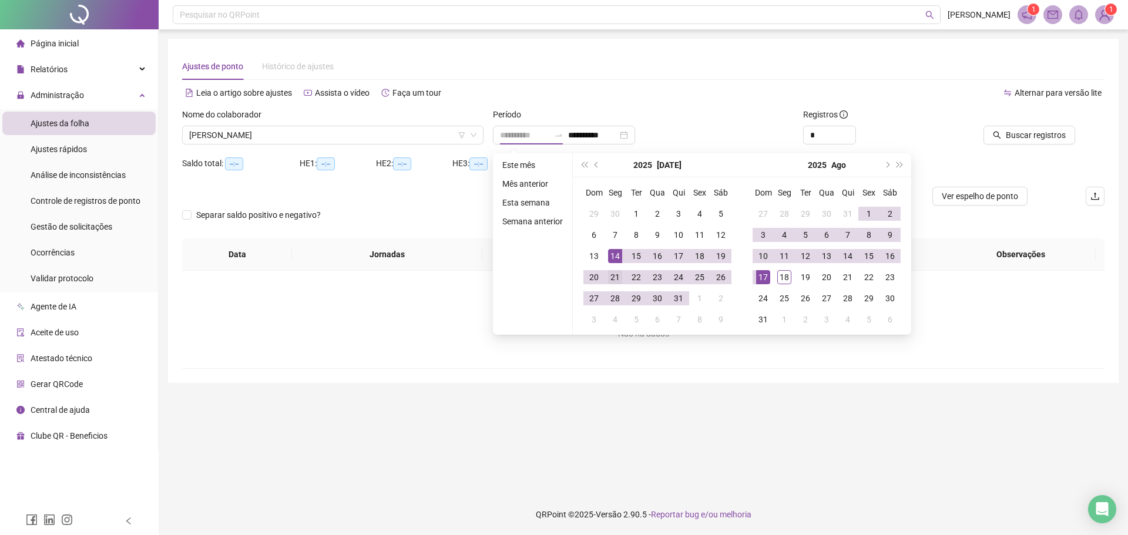
type input "**********"
click at [611, 277] on div "21" at bounding box center [615, 277] width 14 height 14
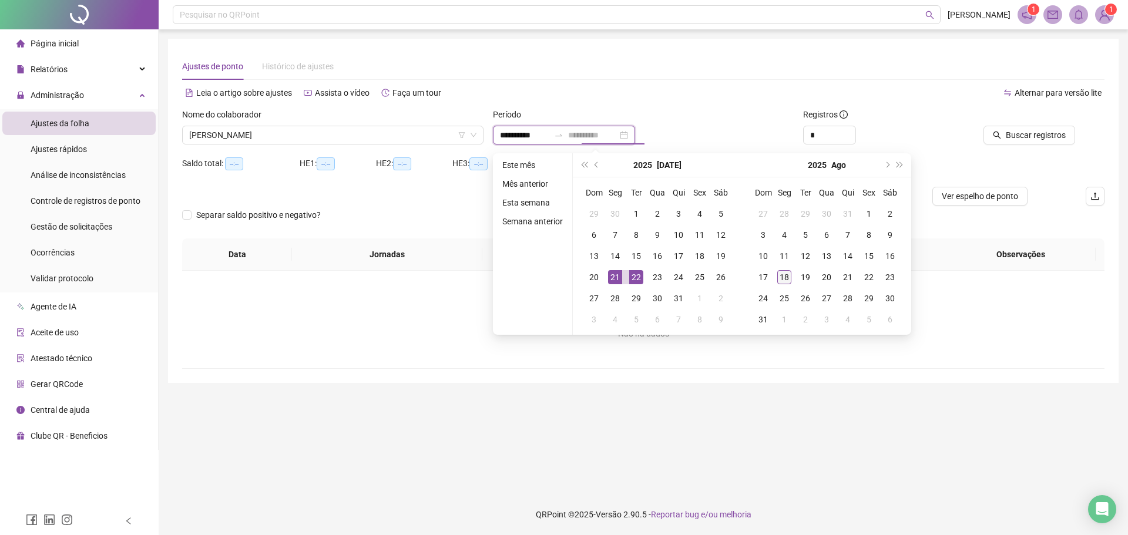
type input "**********"
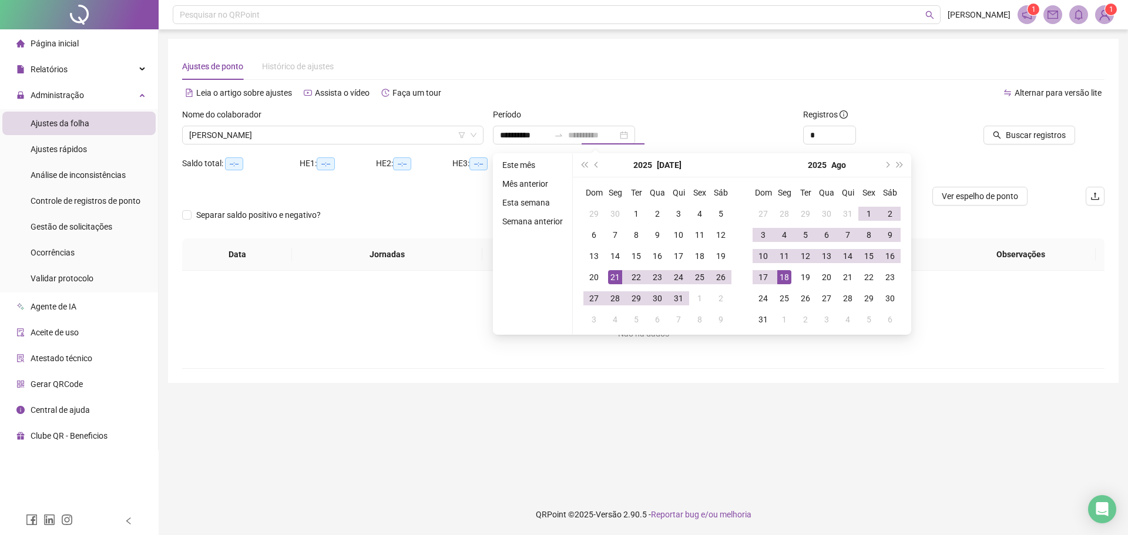
click at [779, 279] on div "18" at bounding box center [785, 277] width 14 height 14
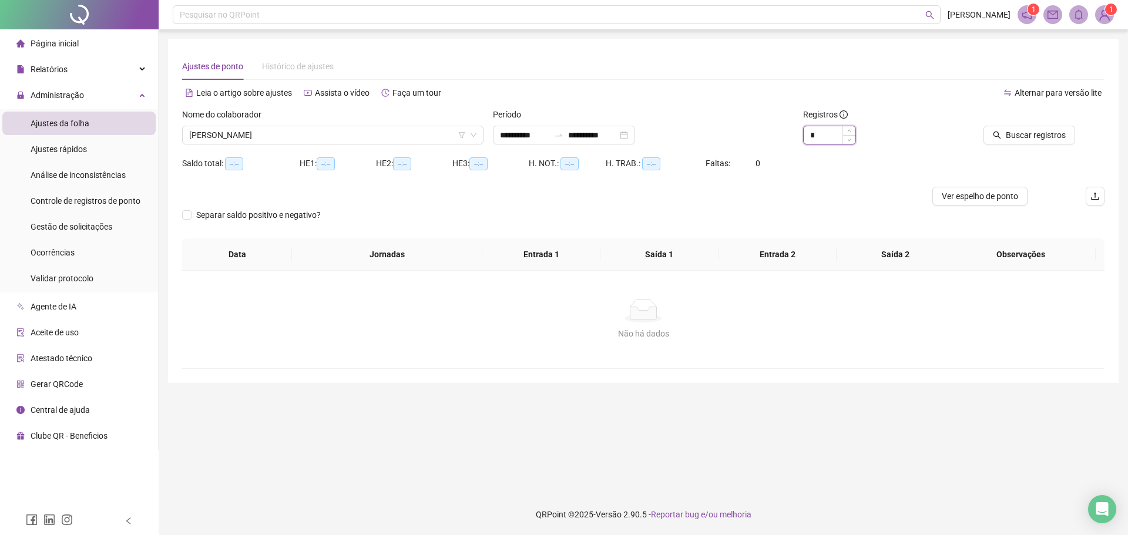
drag, startPoint x: 830, startPoint y: 140, endPoint x: 807, endPoint y: 133, distance: 24.0
click at [807, 133] on input "*" at bounding box center [830, 135] width 52 height 18
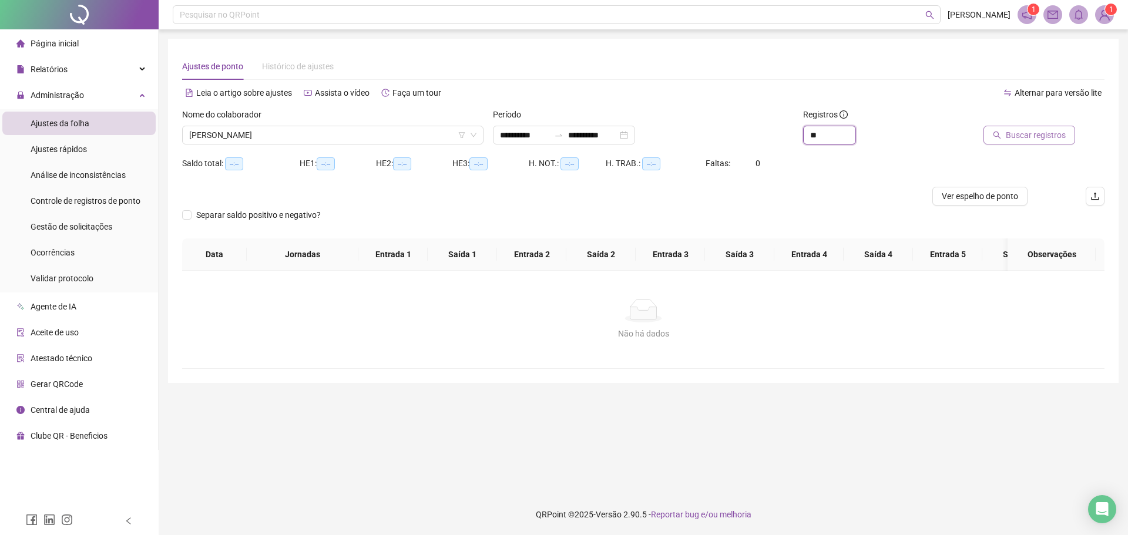
type input "**"
click at [1037, 130] on span "Buscar registros" at bounding box center [1036, 135] width 60 height 13
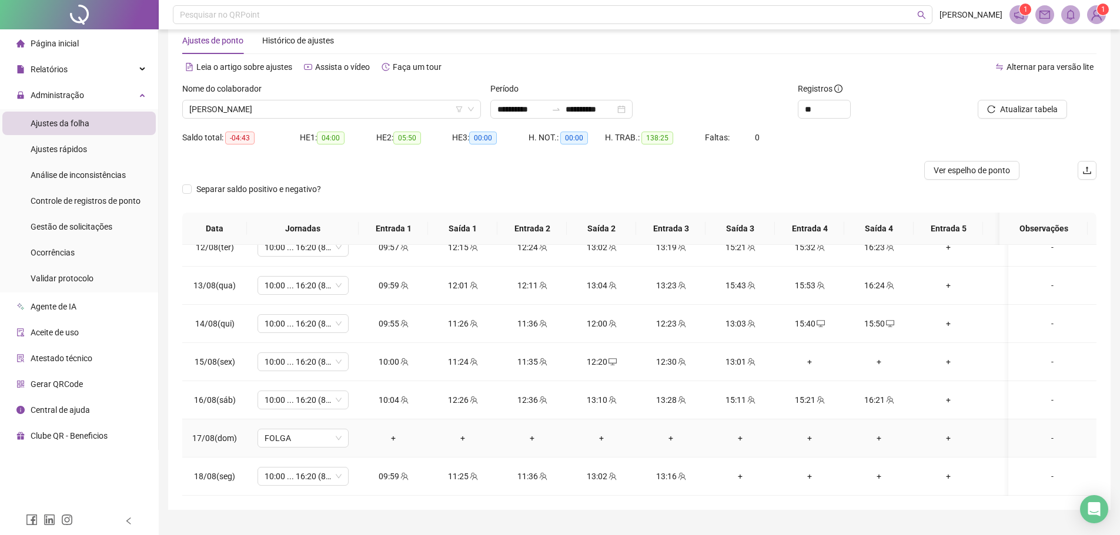
scroll to position [51, 0]
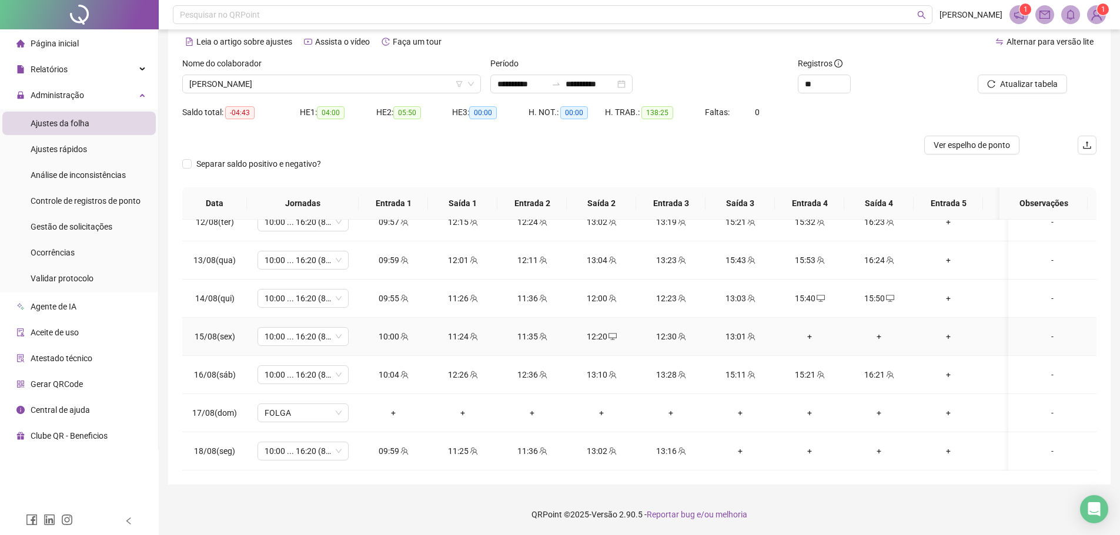
click at [806, 330] on div "+" at bounding box center [809, 336] width 51 height 13
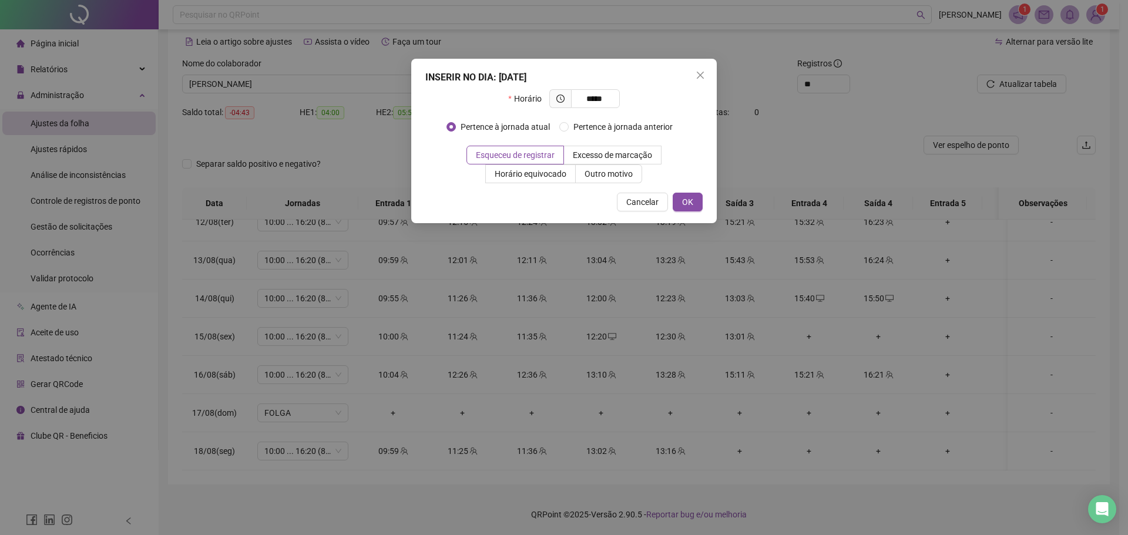
type input "*****"
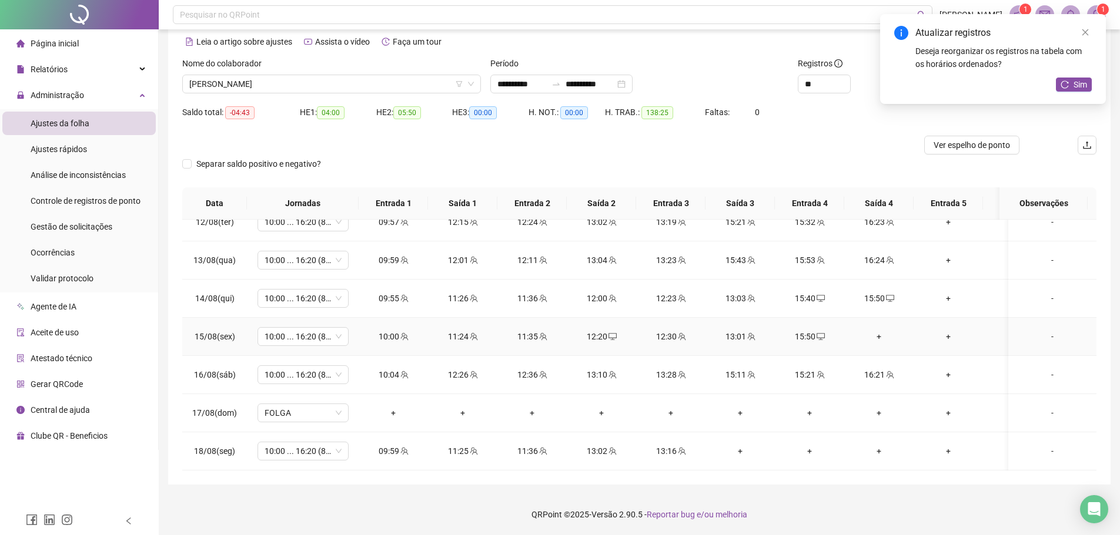
click at [879, 321] on td "+" at bounding box center [878, 337] width 69 height 38
click at [878, 330] on div "+" at bounding box center [878, 336] width 51 height 13
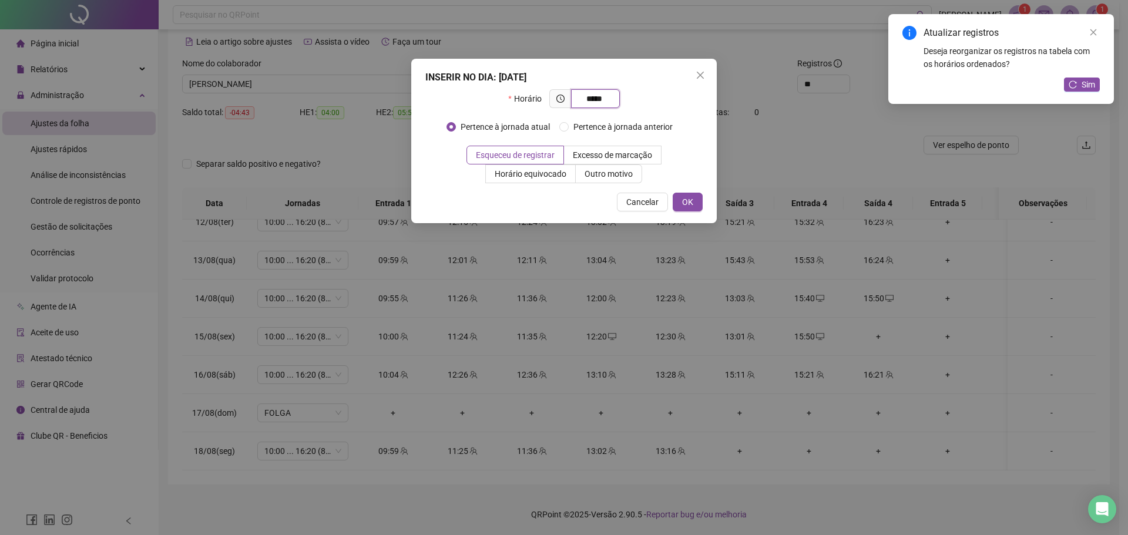
type input "*****"
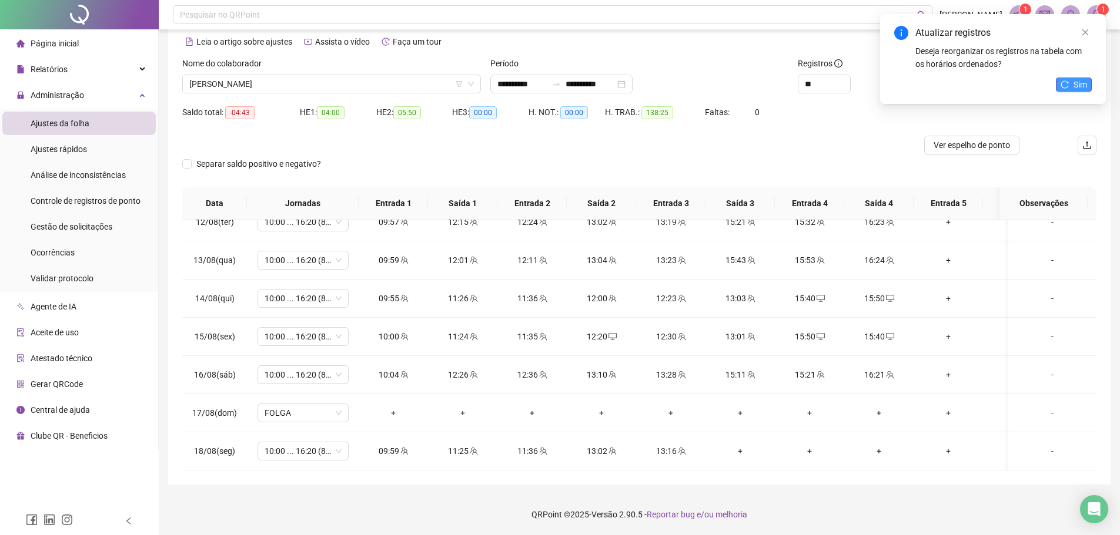
click at [1068, 78] on button "Sim" at bounding box center [1074, 85] width 36 height 14
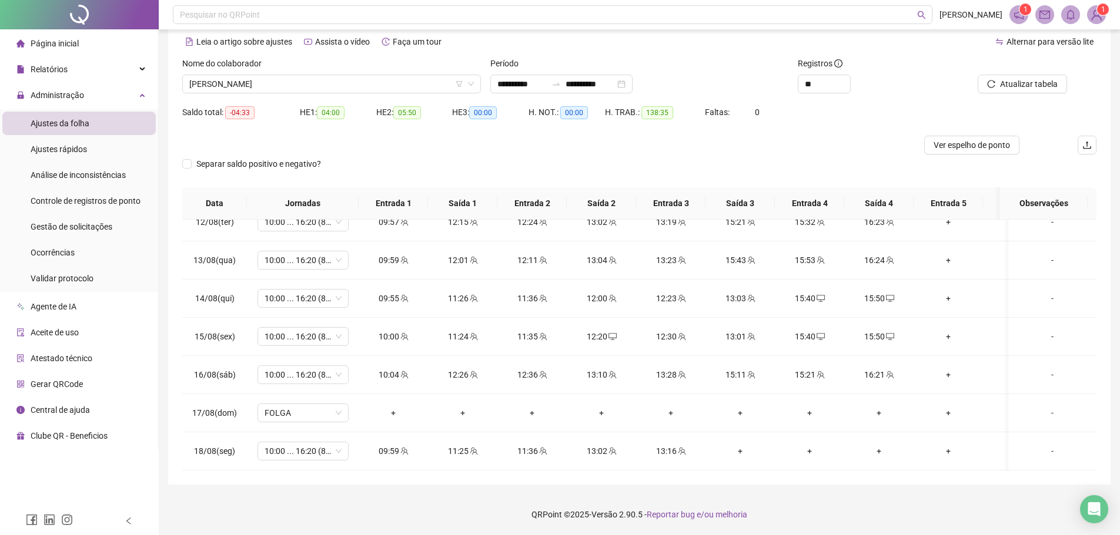
click at [1037, 73] on div at bounding box center [1009, 66] width 115 height 18
click at [1029, 79] on span "Atualizar tabela" at bounding box center [1029, 84] width 58 height 13
click at [267, 86] on span "[PERSON_NAME]" at bounding box center [331, 84] width 284 height 18
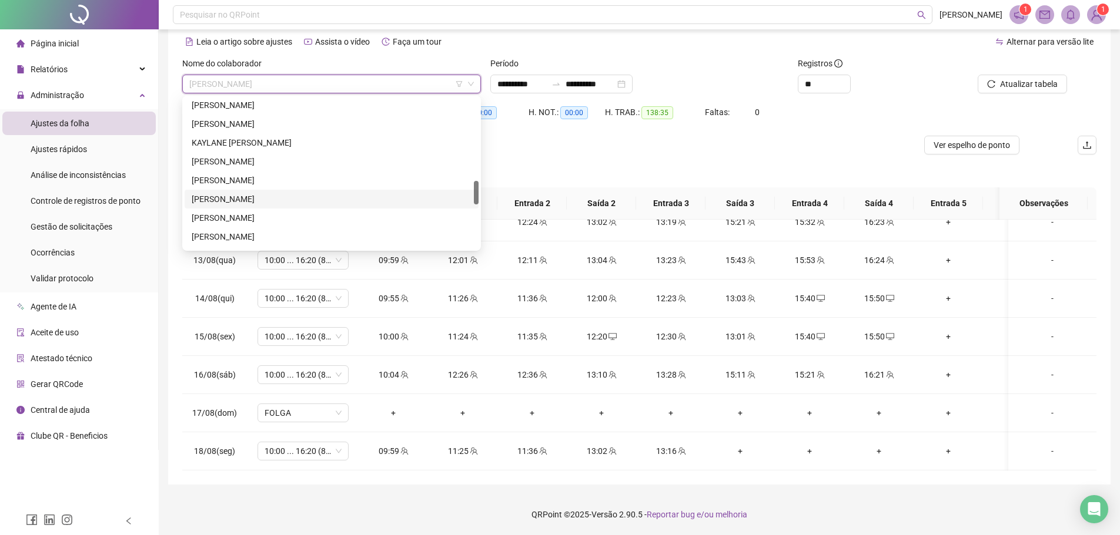
scroll to position [647, 0]
click at [266, 173] on div "[PERSON_NAME]" at bounding box center [332, 175] width 280 height 13
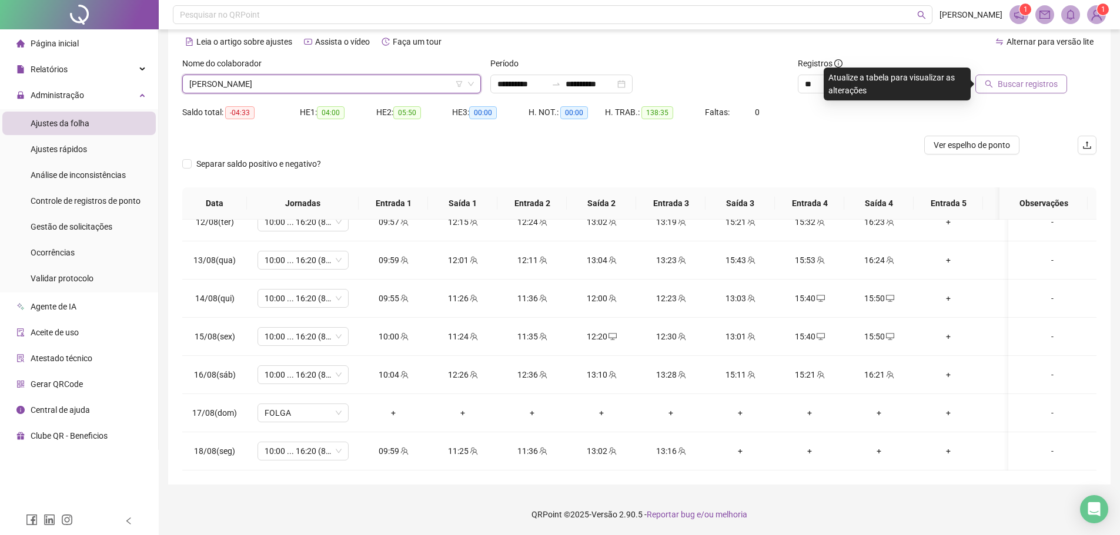
click at [1000, 85] on span "Buscar registros" at bounding box center [1027, 84] width 60 height 13
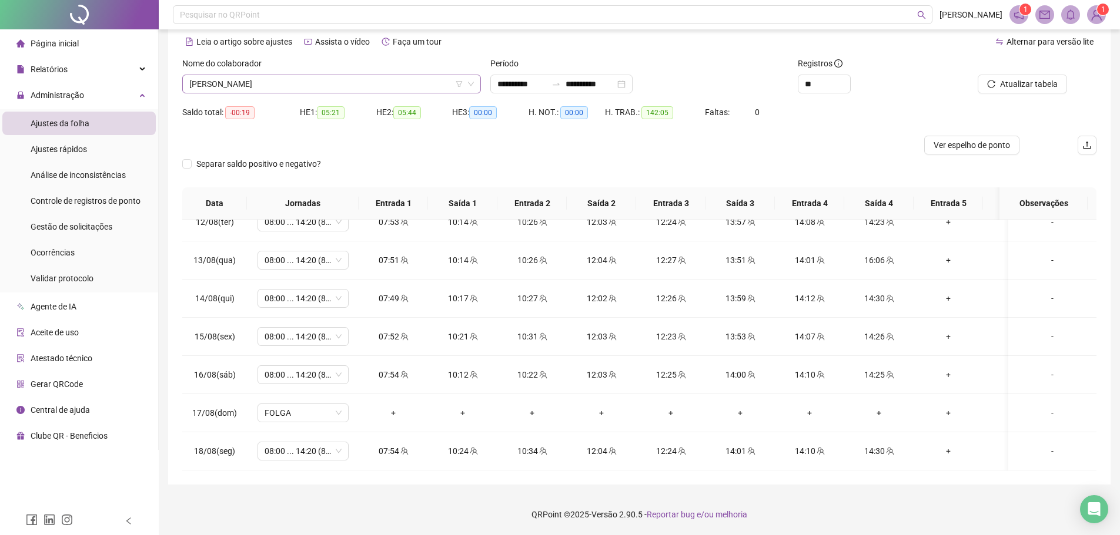
click at [379, 92] on div "Nome do colaborador [PERSON_NAME]" at bounding box center [331, 80] width 308 height 46
click at [377, 88] on span "[PERSON_NAME]" at bounding box center [331, 84] width 284 height 18
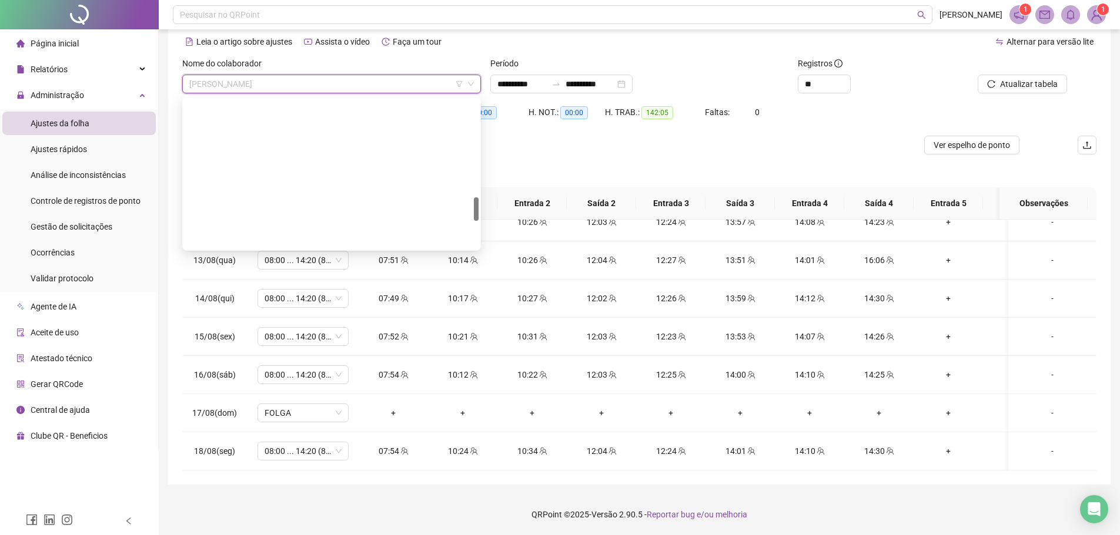
scroll to position [574, 0]
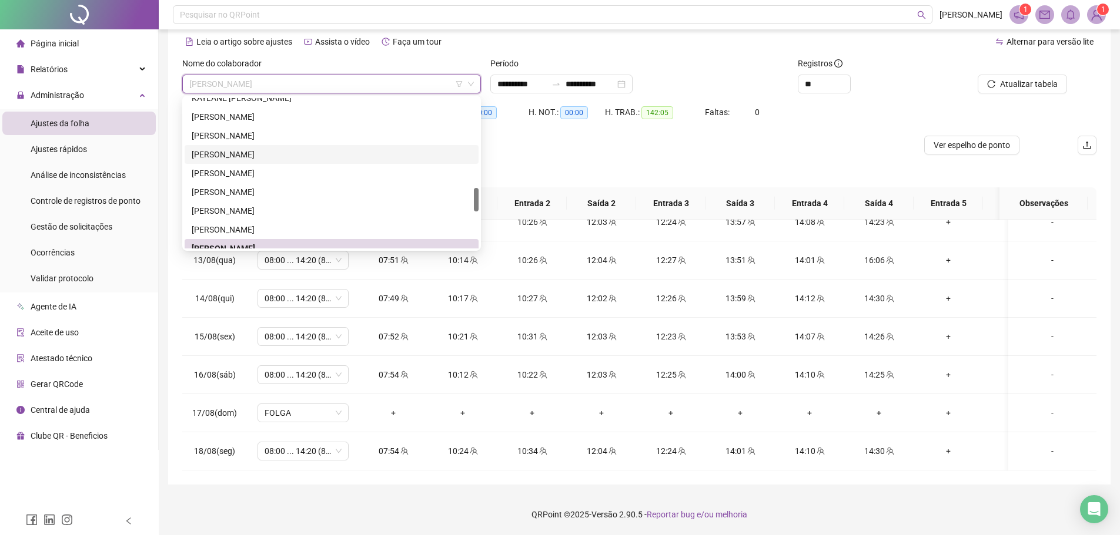
click at [261, 169] on div "[PERSON_NAME]" at bounding box center [332, 173] width 280 height 13
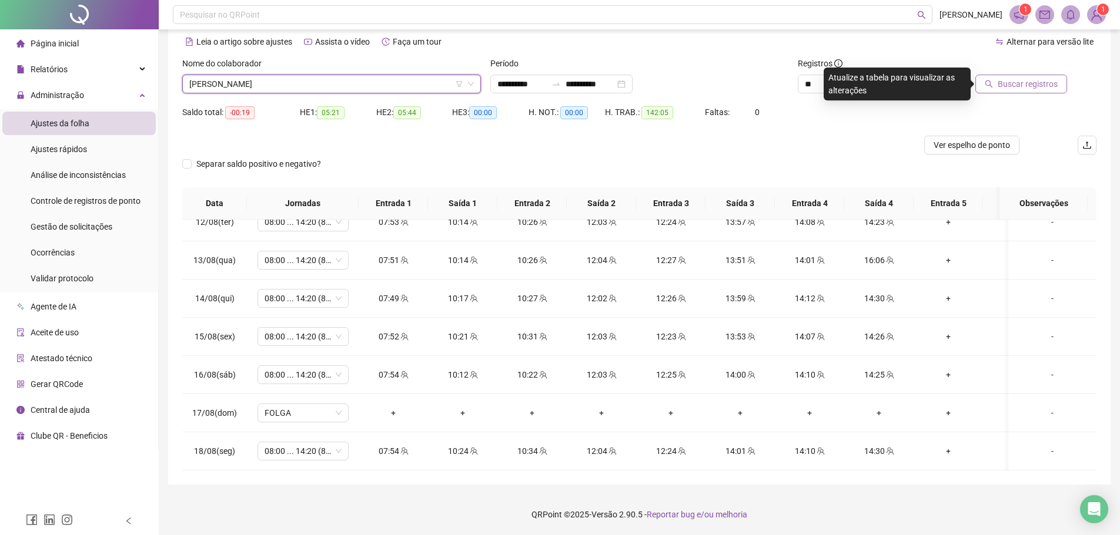
click at [1036, 83] on span "Buscar registros" at bounding box center [1027, 84] width 60 height 13
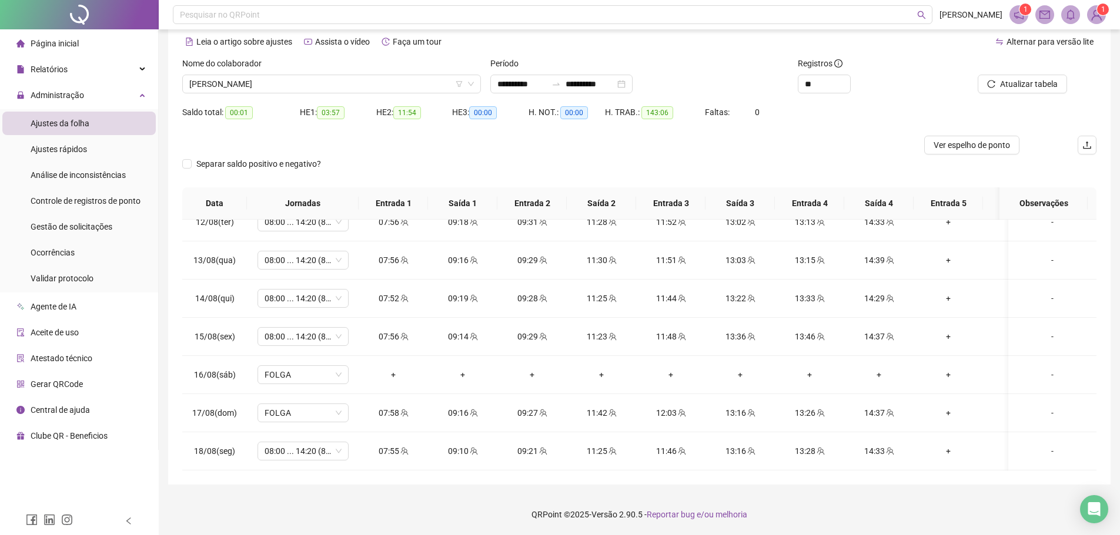
click at [334, 93] on div "Nome do colaborador [PERSON_NAME]" at bounding box center [331, 80] width 308 height 46
click at [330, 86] on span "[PERSON_NAME]" at bounding box center [331, 84] width 284 height 18
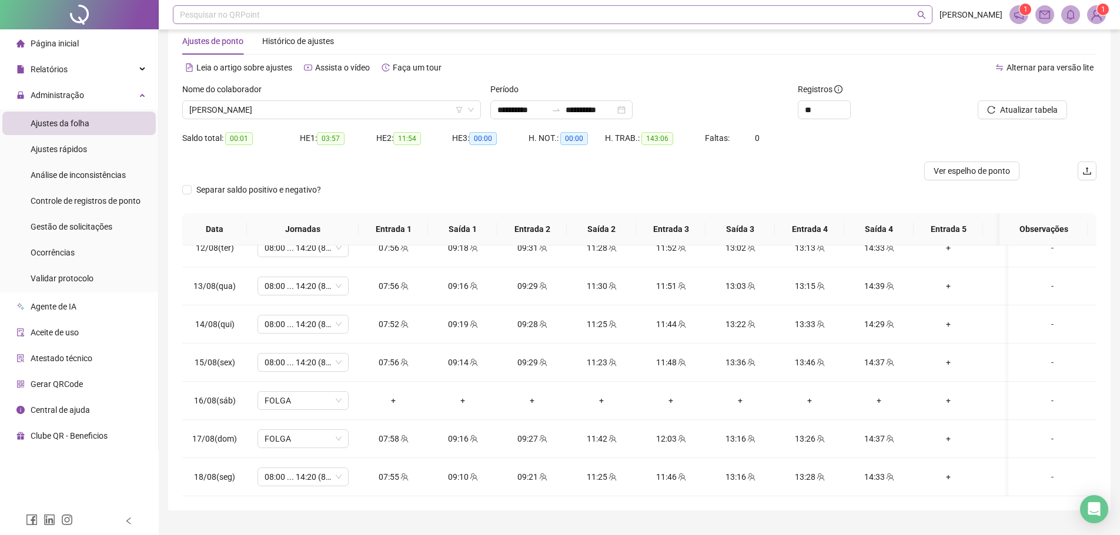
scroll to position [0, 0]
